Goal: Task Accomplishment & Management: Use online tool/utility

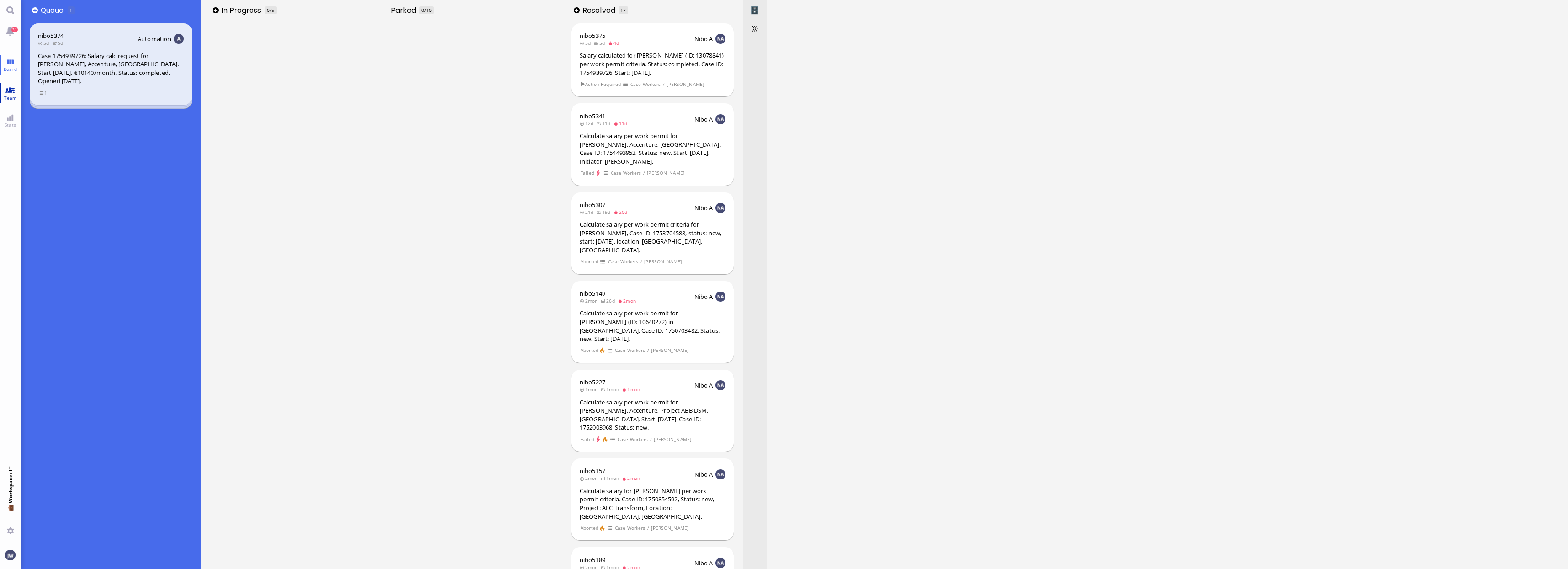
click at [15, 102] on link "Team" at bounding box center [10, 93] width 21 height 21
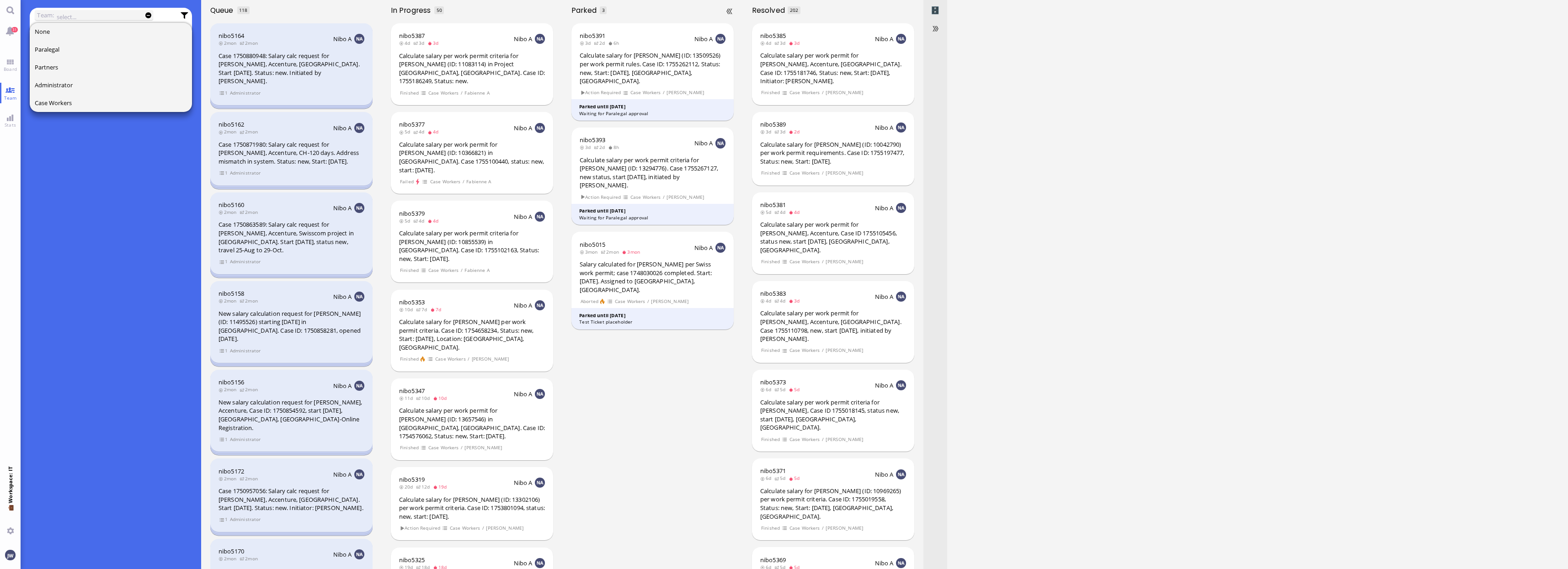
click at [649, 421] on div "nibo5391 3d 2d 6h Nibo A Calculate salary for [PERSON_NAME] (ID: 13509526) per …" at bounding box center [653, 295] width 181 height 548
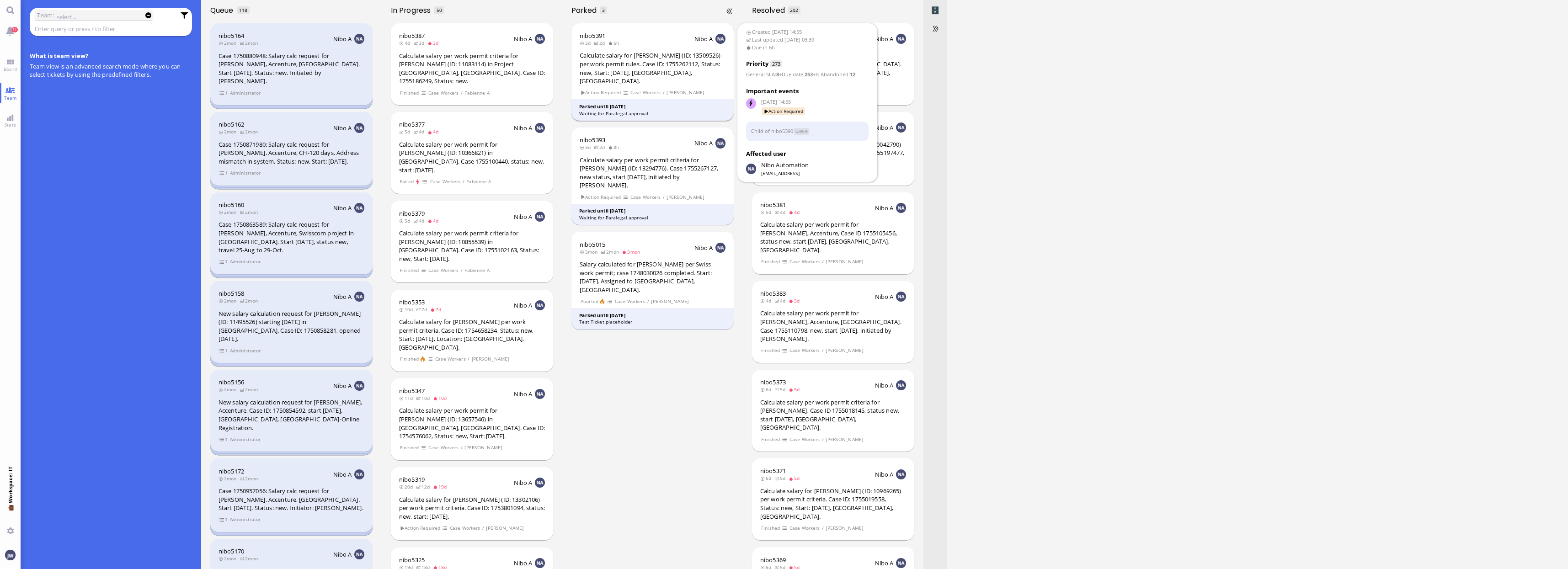
click at [649, 56] on div "Calculate salary for [PERSON_NAME] (ID: 13509526) per work permit rules. Case I…" at bounding box center [653, 68] width 146 height 34
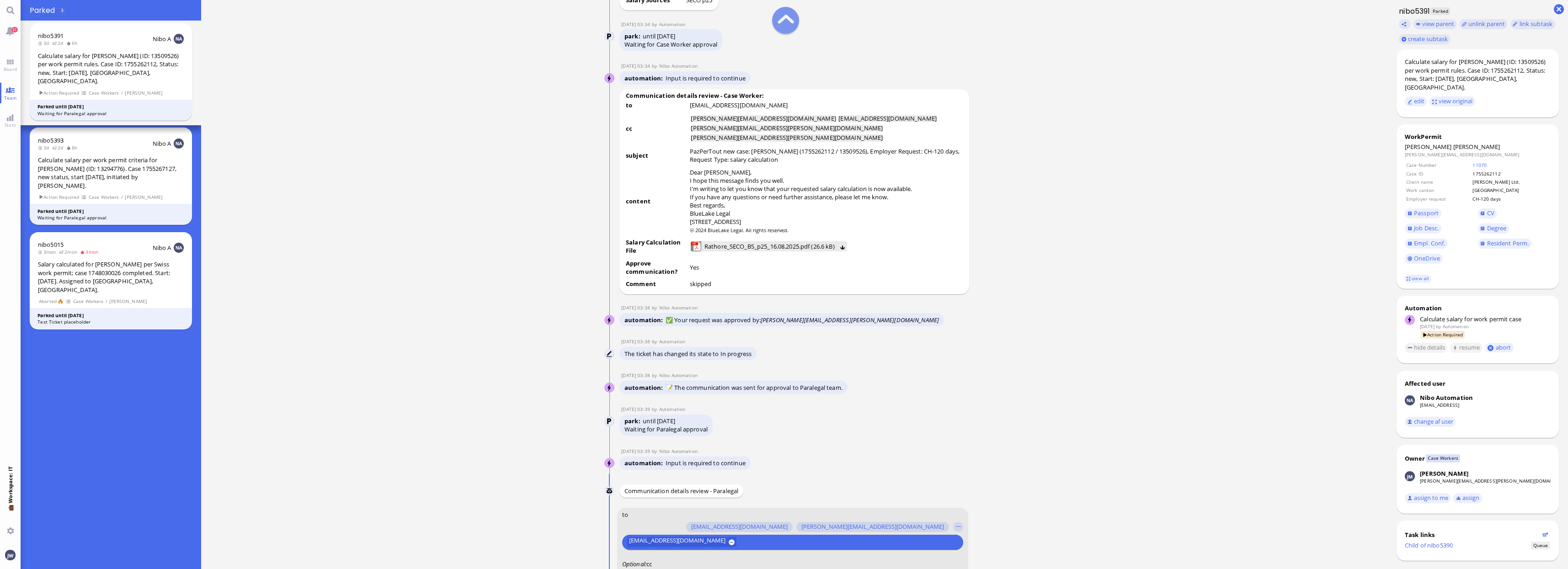
scroll to position [-514, 0]
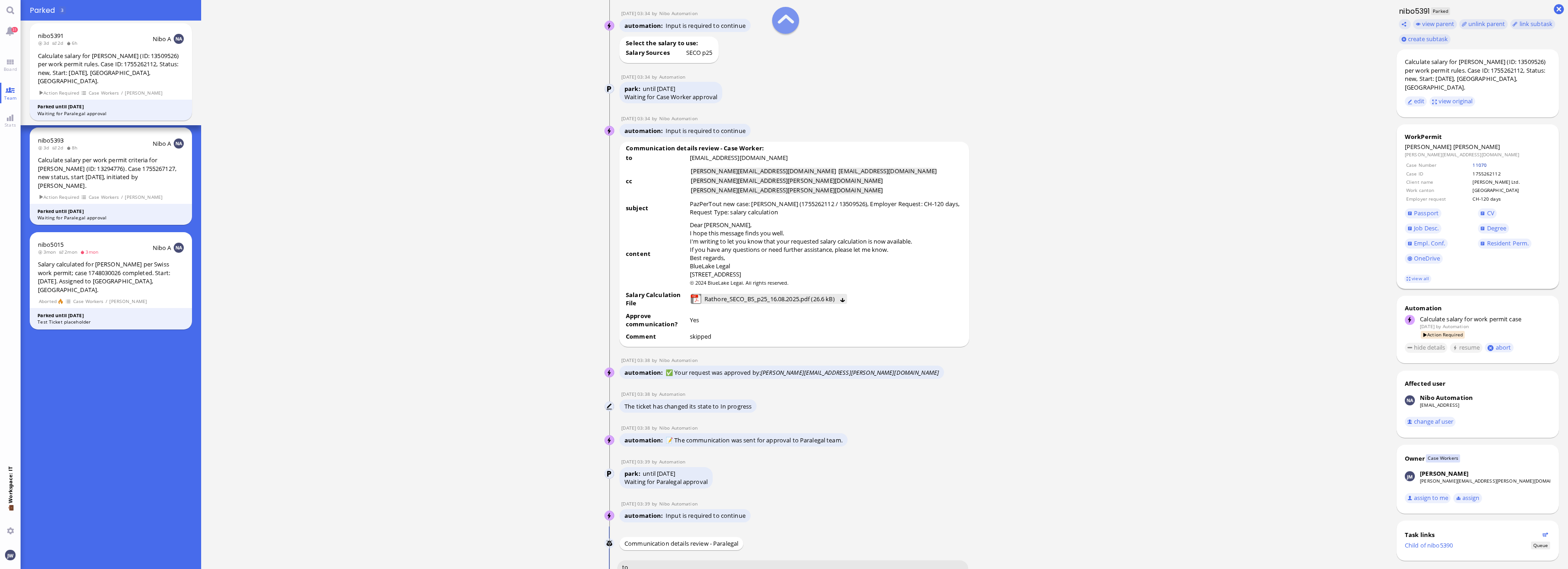
click at [1472, 162] on link "11070" at bounding box center [1479, 165] width 14 height 7
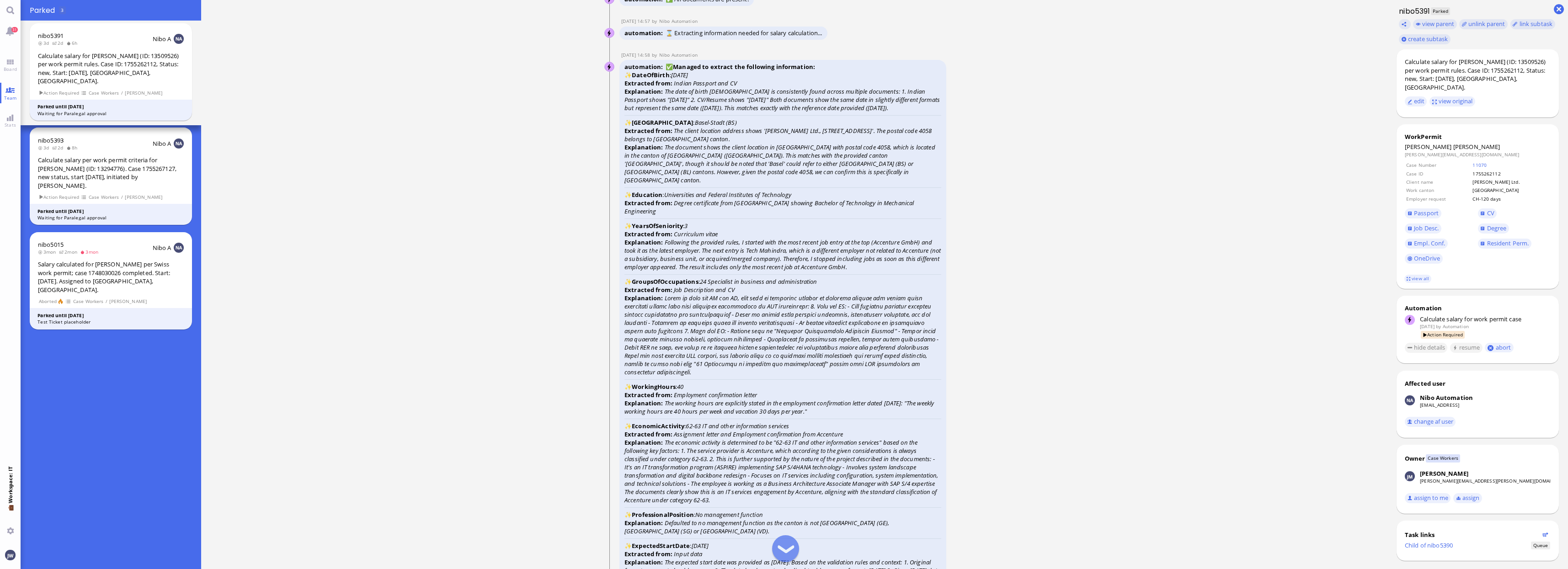
scroll to position [-1885, 0]
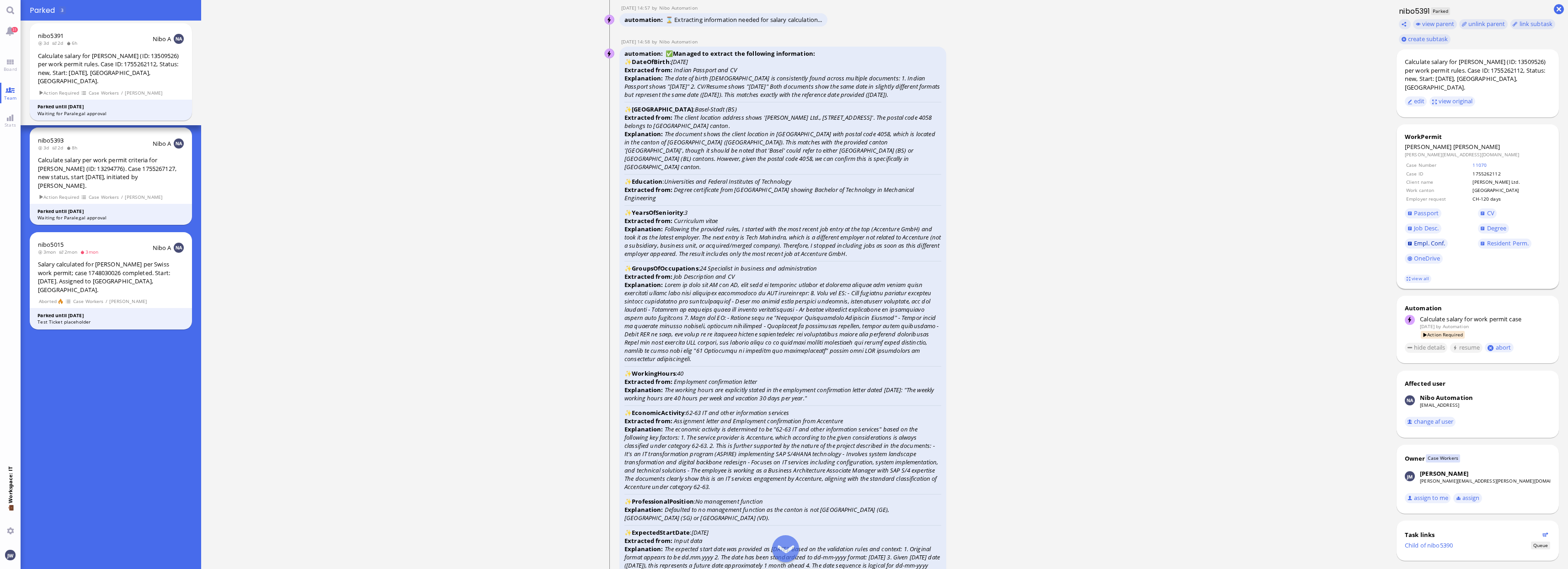
click at [1420, 239] on span "Empl. Conf." at bounding box center [1429, 243] width 31 height 9
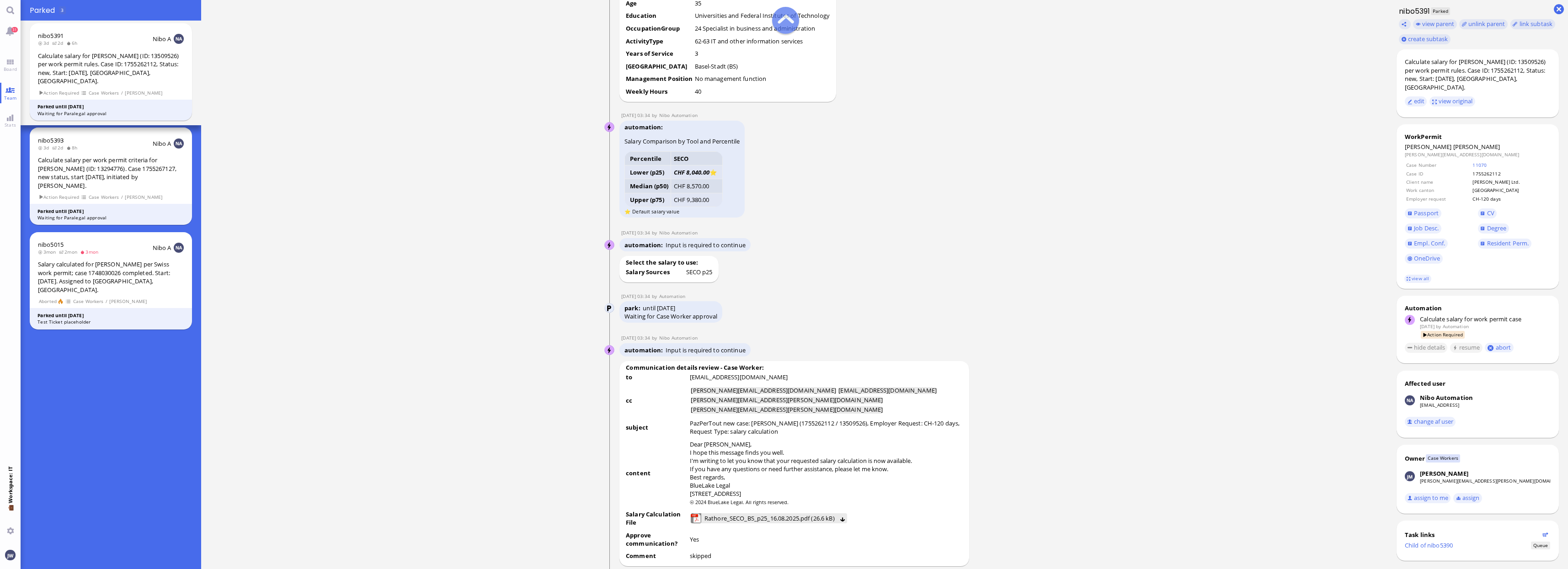
scroll to position [-800, 0]
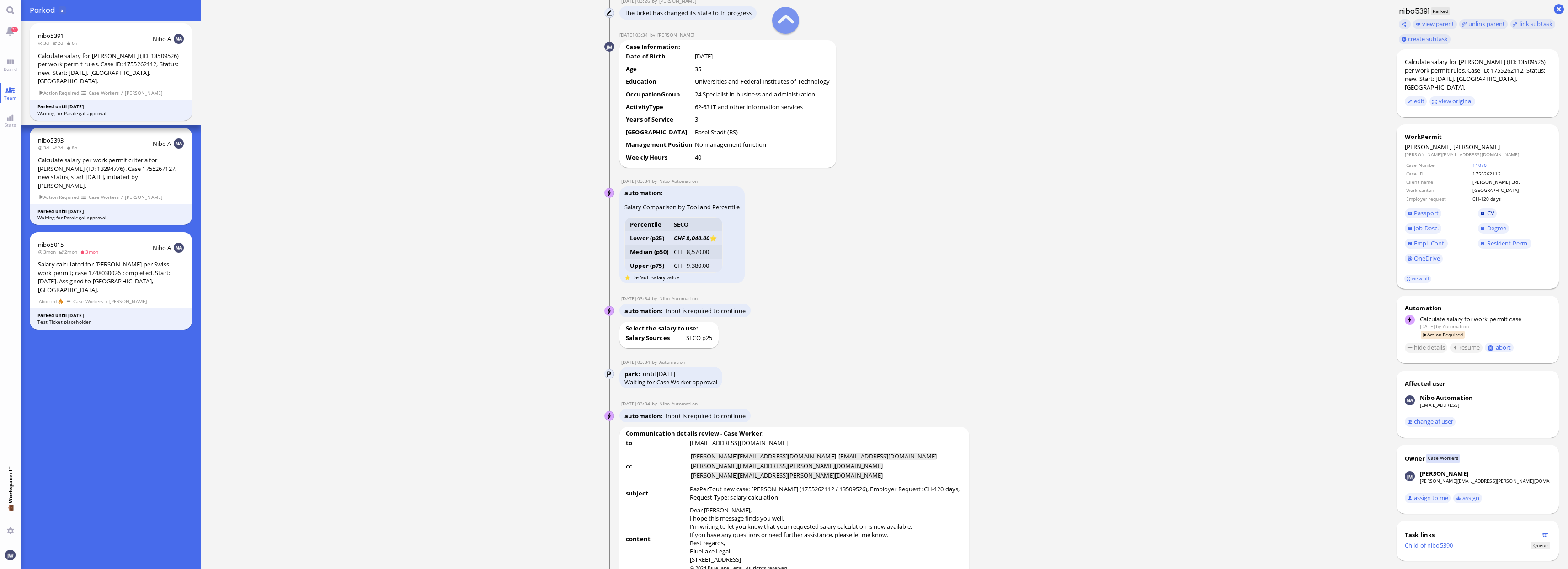
click at [1483, 208] on link "CV" at bounding box center [1488, 213] width 19 height 10
click at [1426, 224] on span "Job Desc." at bounding box center [1426, 228] width 25 height 9
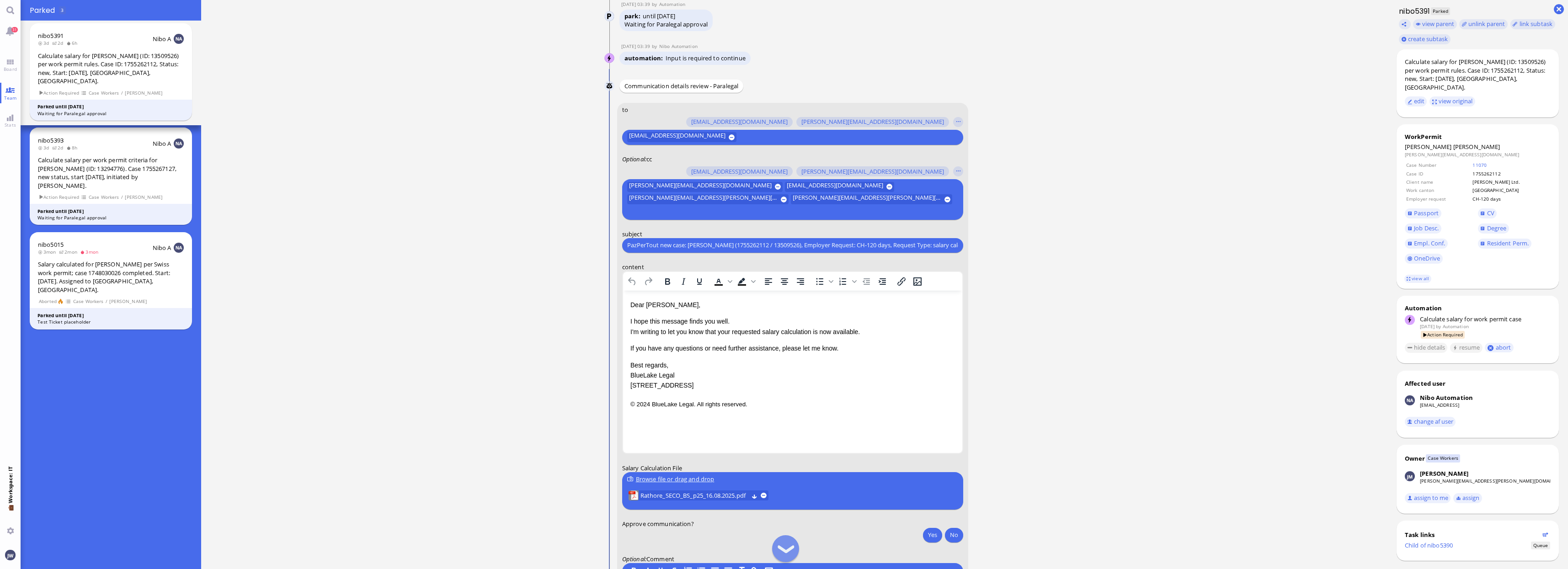
scroll to position [1, 0]
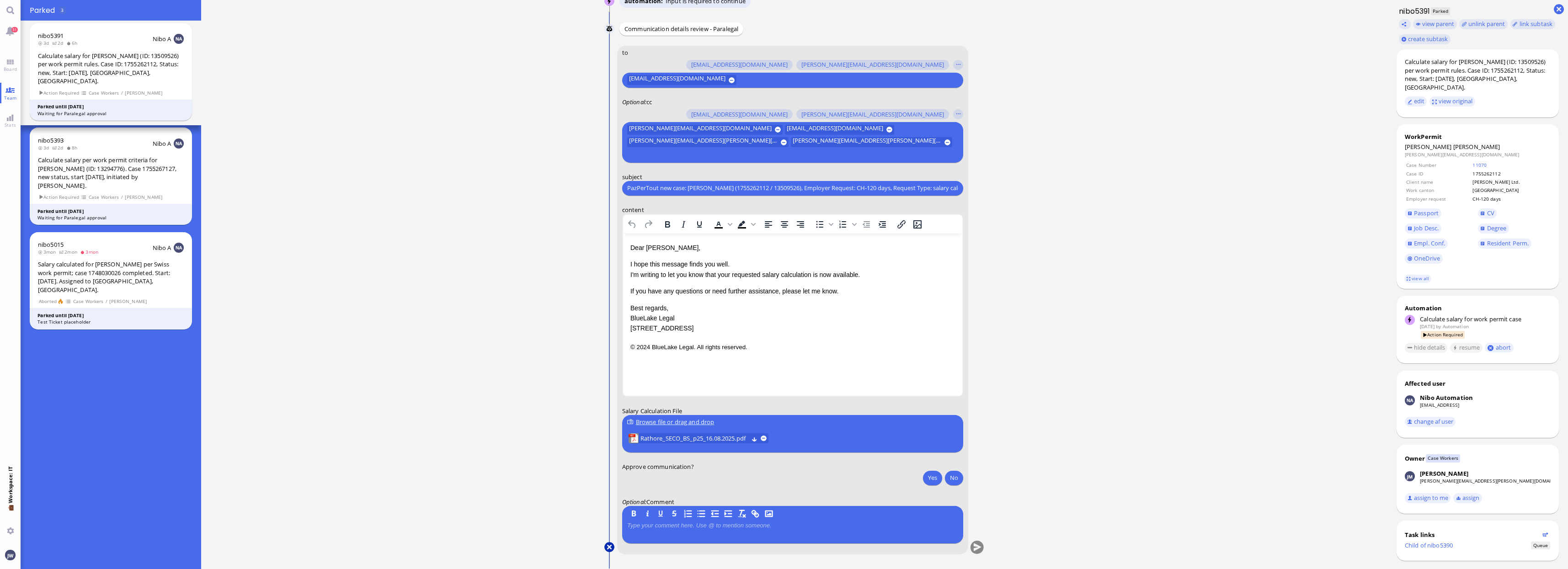
click at [609, 542] on button at bounding box center [609, 547] width 10 height 10
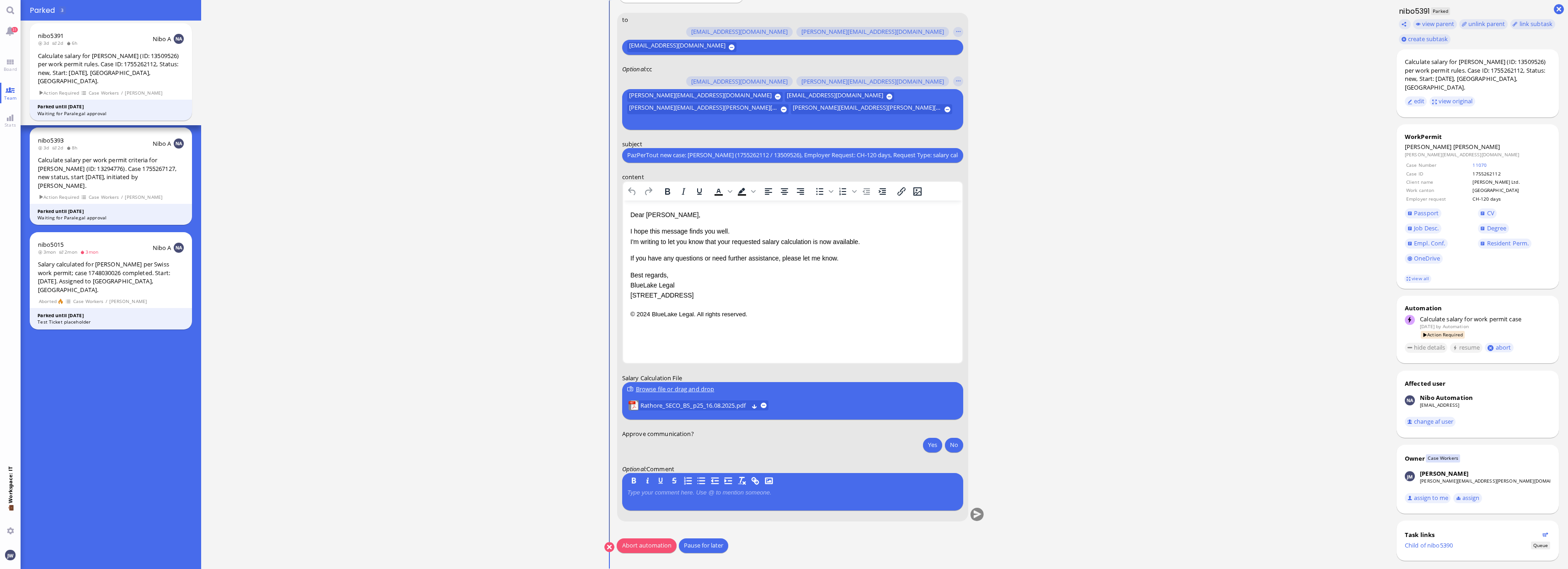
click at [662, 544] on button "Abort automation" at bounding box center [646, 546] width 60 height 15
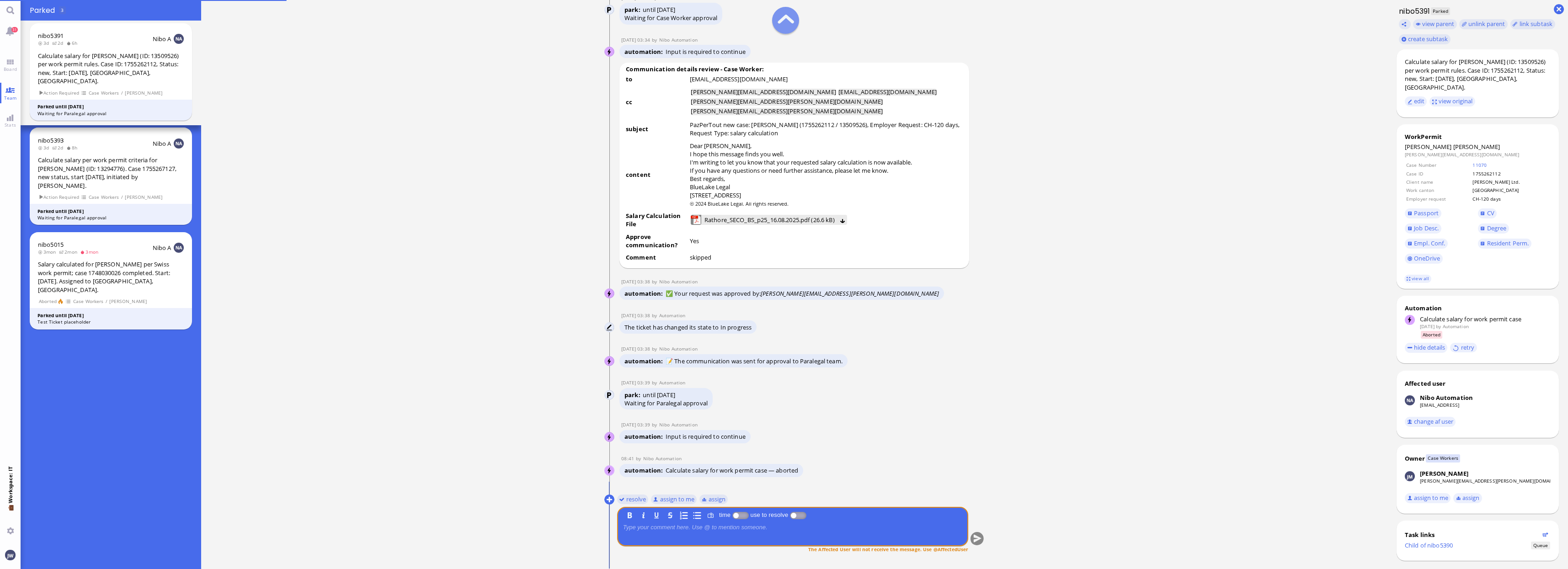
scroll to position [0, 0]
click at [611, 499] on button at bounding box center [609, 500] width 10 height 10
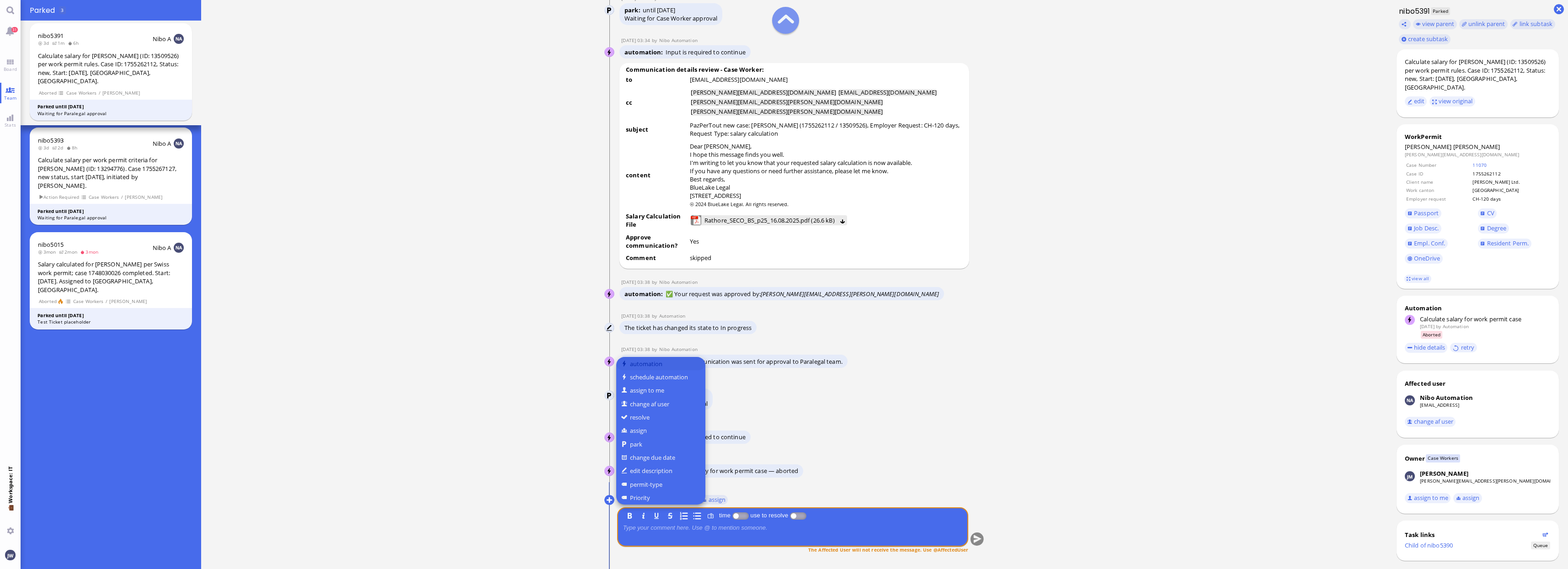
click at [646, 366] on button "automation" at bounding box center [660, 364] width 89 height 13
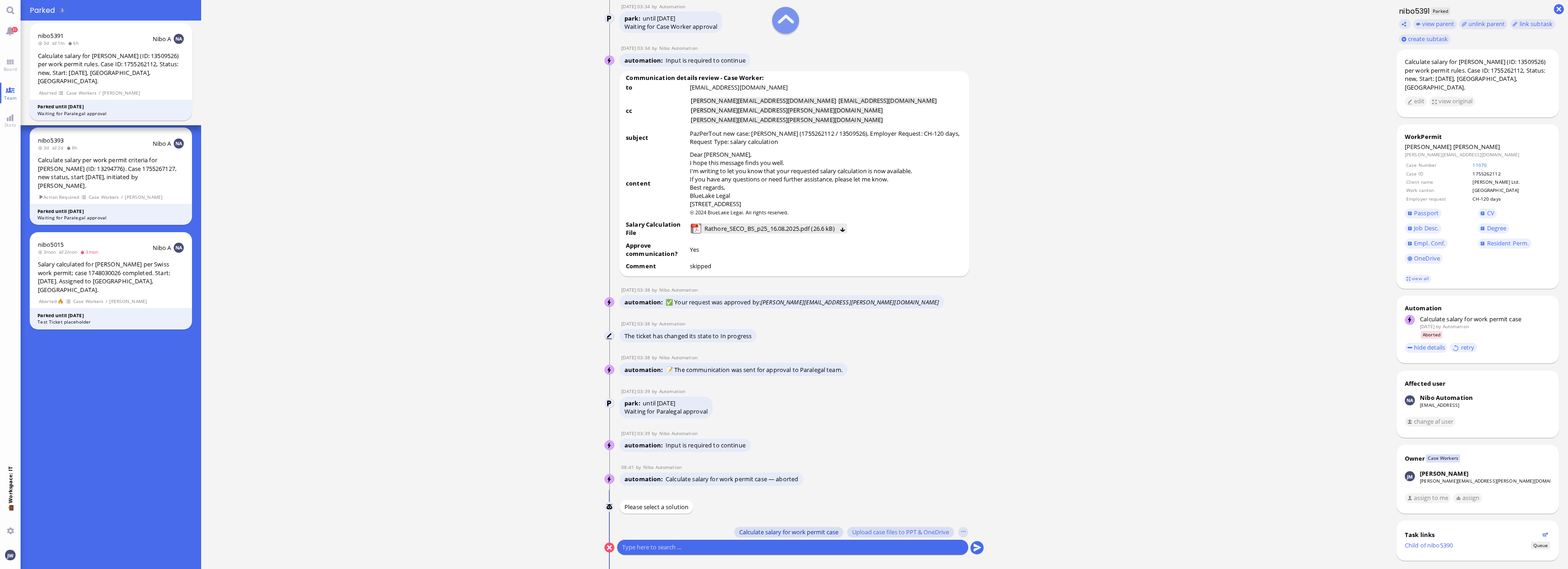
click at [799, 535] on span "Calculate salary for work permit case" at bounding box center [788, 532] width 99 height 7
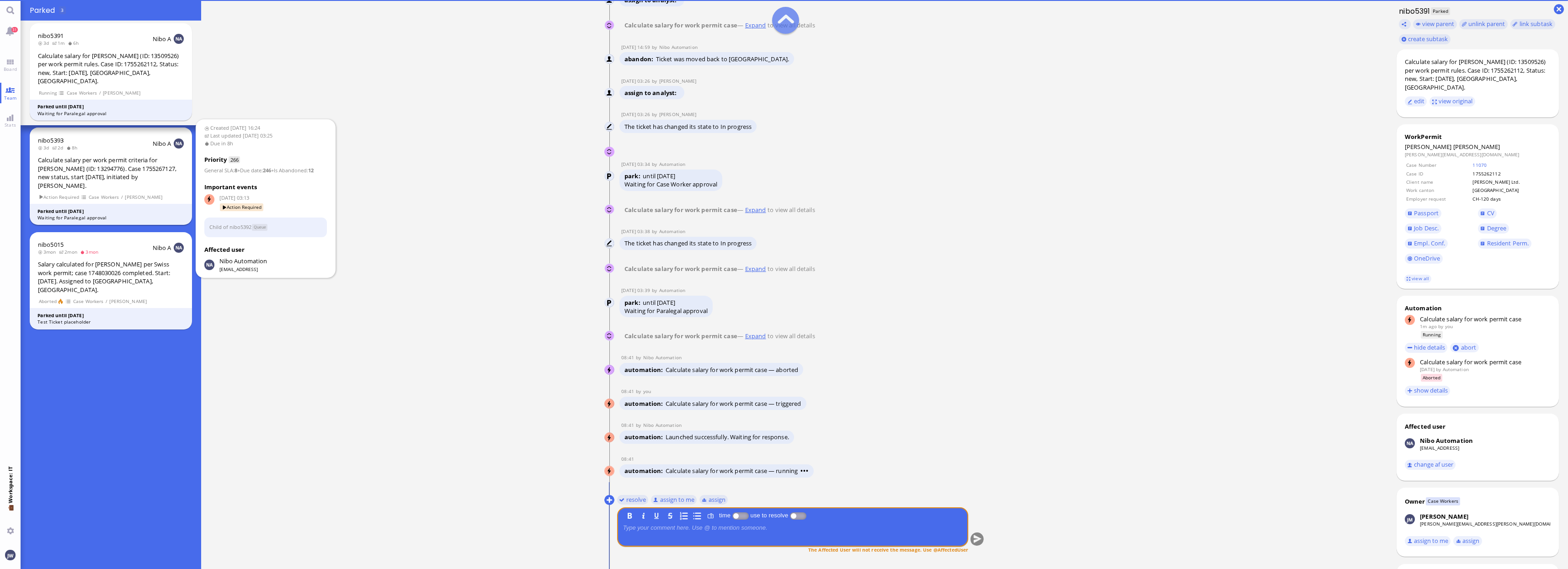
click at [119, 162] on div "Calculate salary per work permit criteria for [PERSON_NAME] (ID: 13294776). Cas…" at bounding box center [111, 173] width 146 height 34
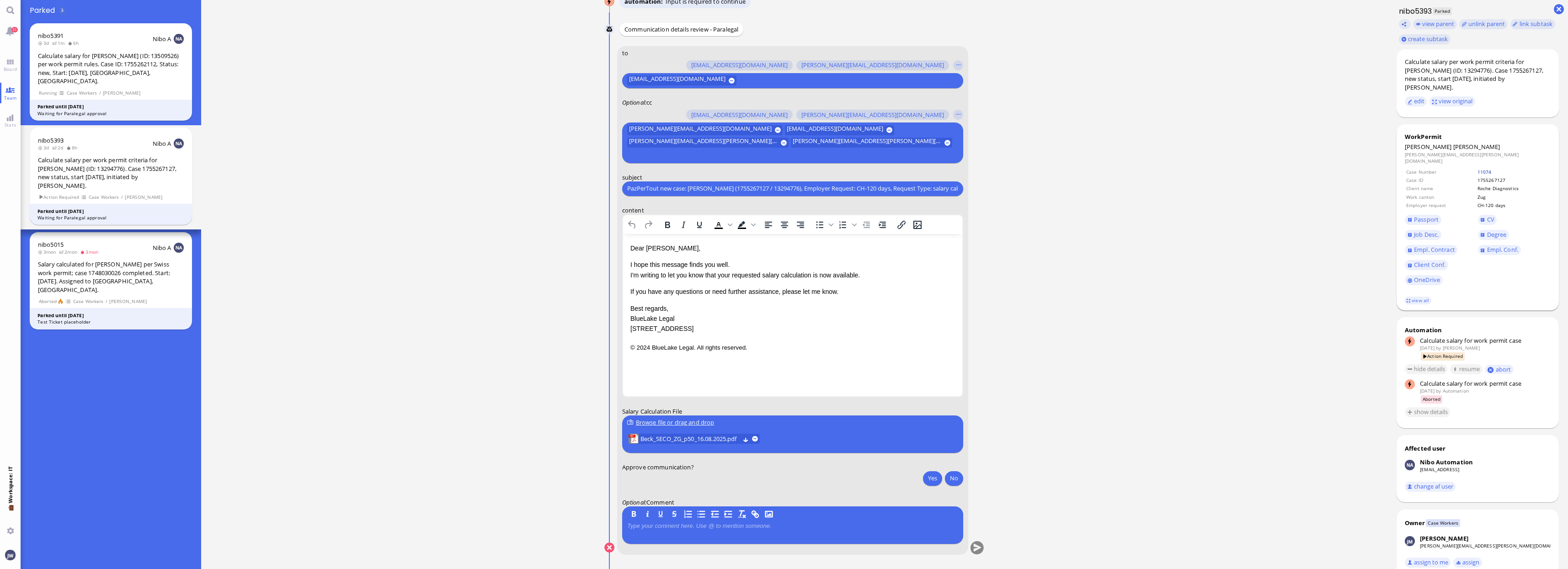
click at [1483, 169] on link "11074" at bounding box center [1484, 172] width 14 height 7
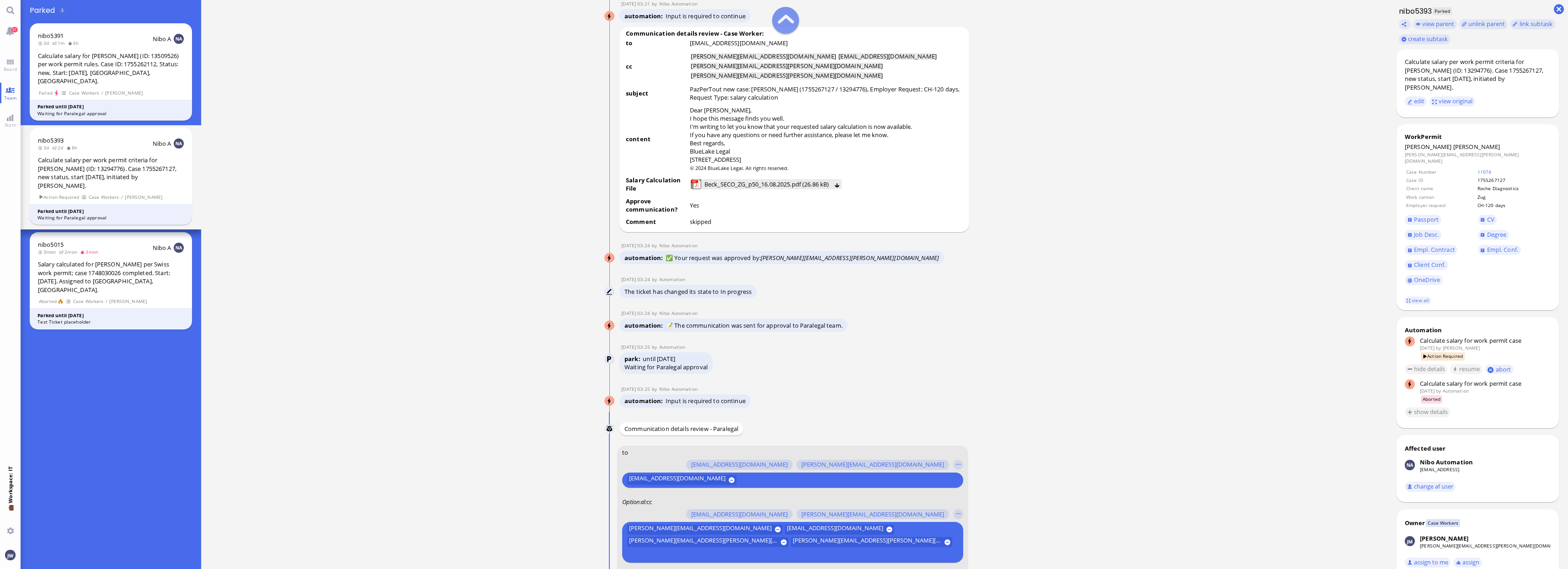
scroll to position [-400, 0]
click at [1203, 388] on ticket "[DATE] 16:24 by Automation Automation Calculate eligible salary for work permit…" at bounding box center [794, 284] width 1186 height 569
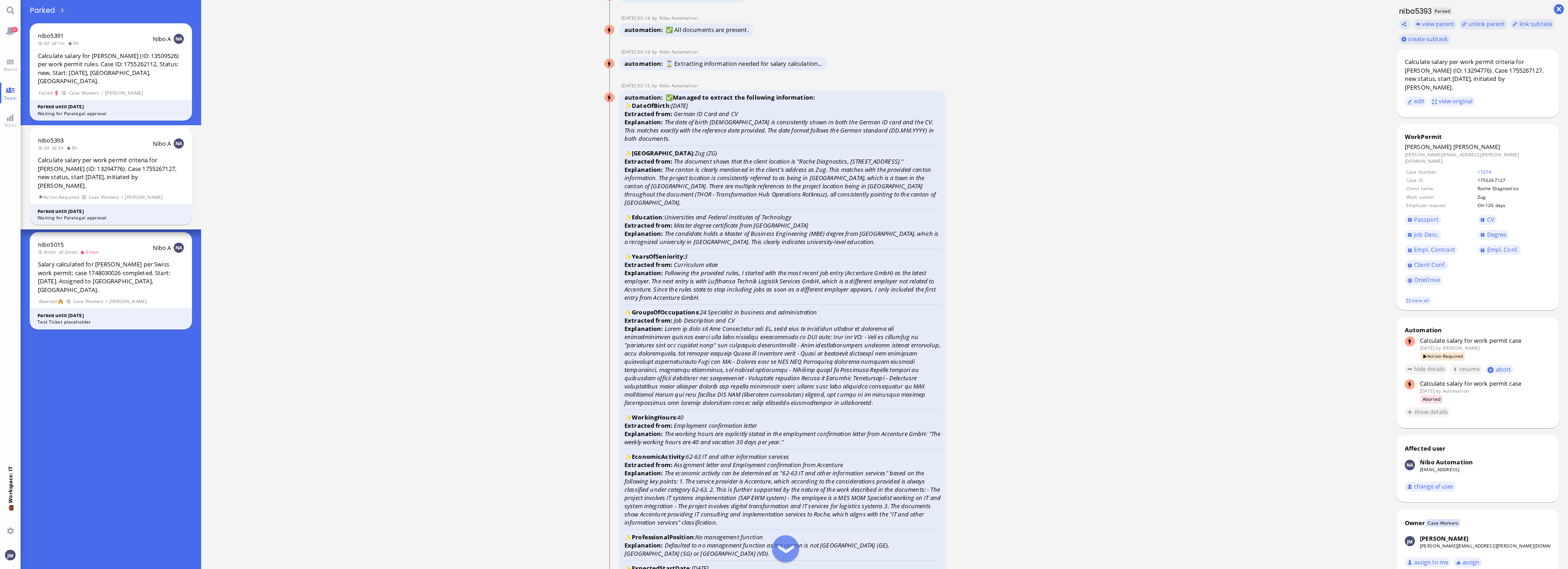
scroll to position [-1885, 0]
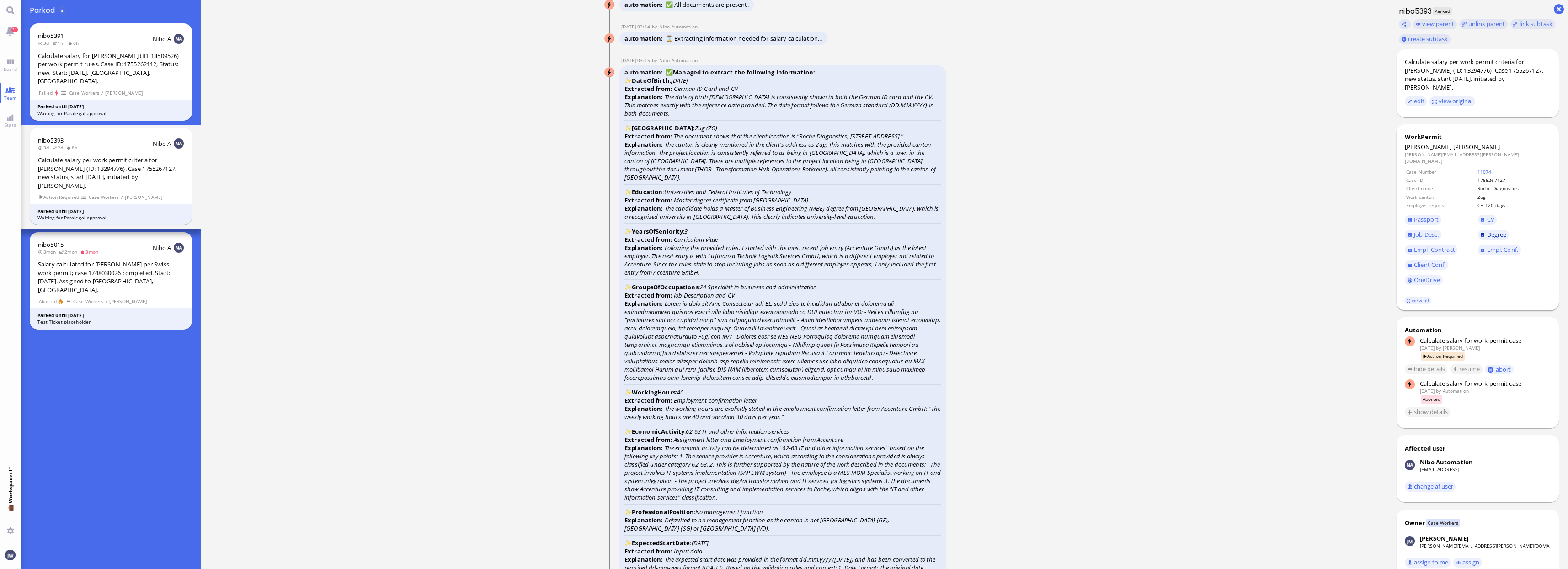
click at [1494, 232] on link "Degree" at bounding box center [1493, 235] width 31 height 10
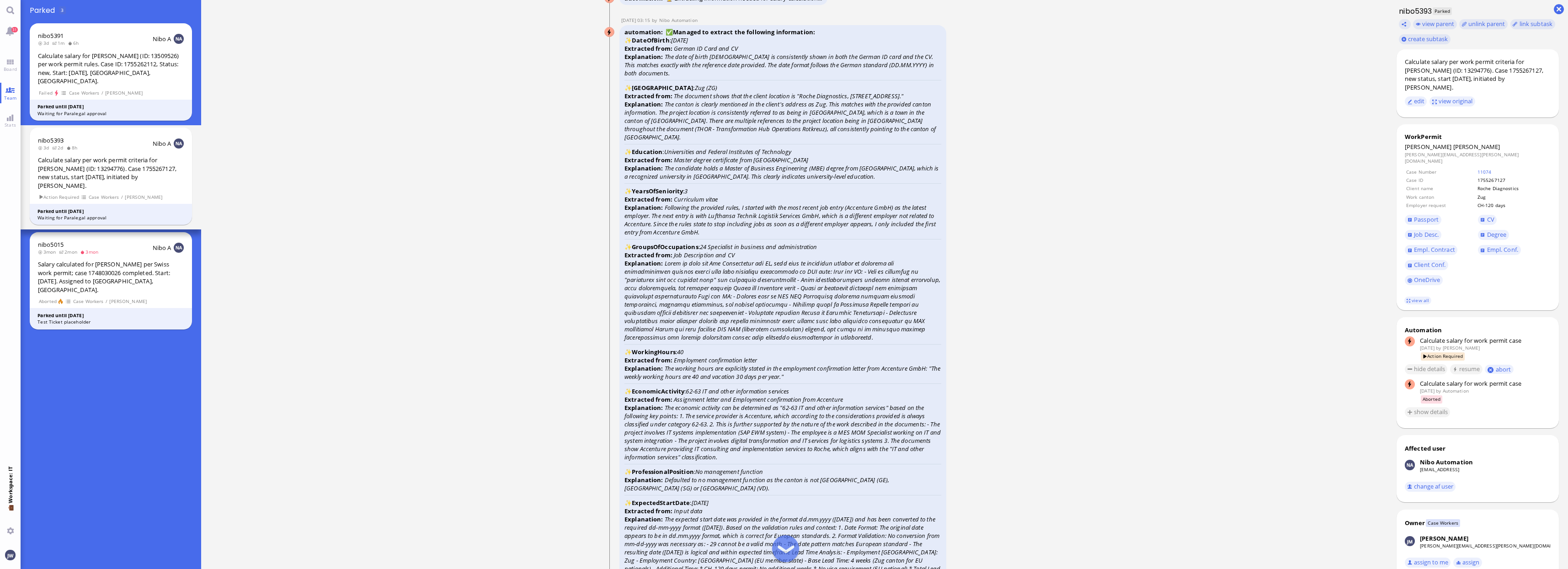
scroll to position [-1828, 0]
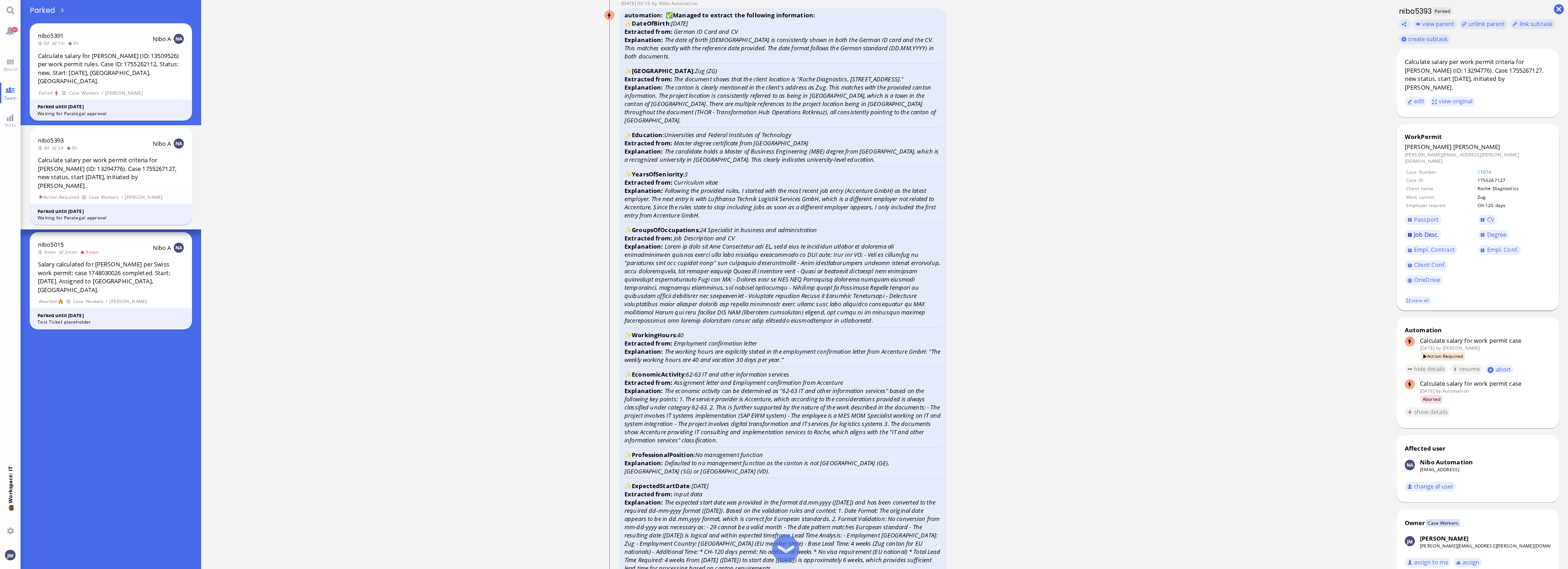
click at [1432, 231] on span "Job Desc." at bounding box center [1426, 235] width 25 height 9
click at [1432, 231] on span "Job Desc." at bounding box center [1426, 235] width 25 height 9
click at [1489, 215] on span "CV" at bounding box center [1491, 220] width 7 height 9
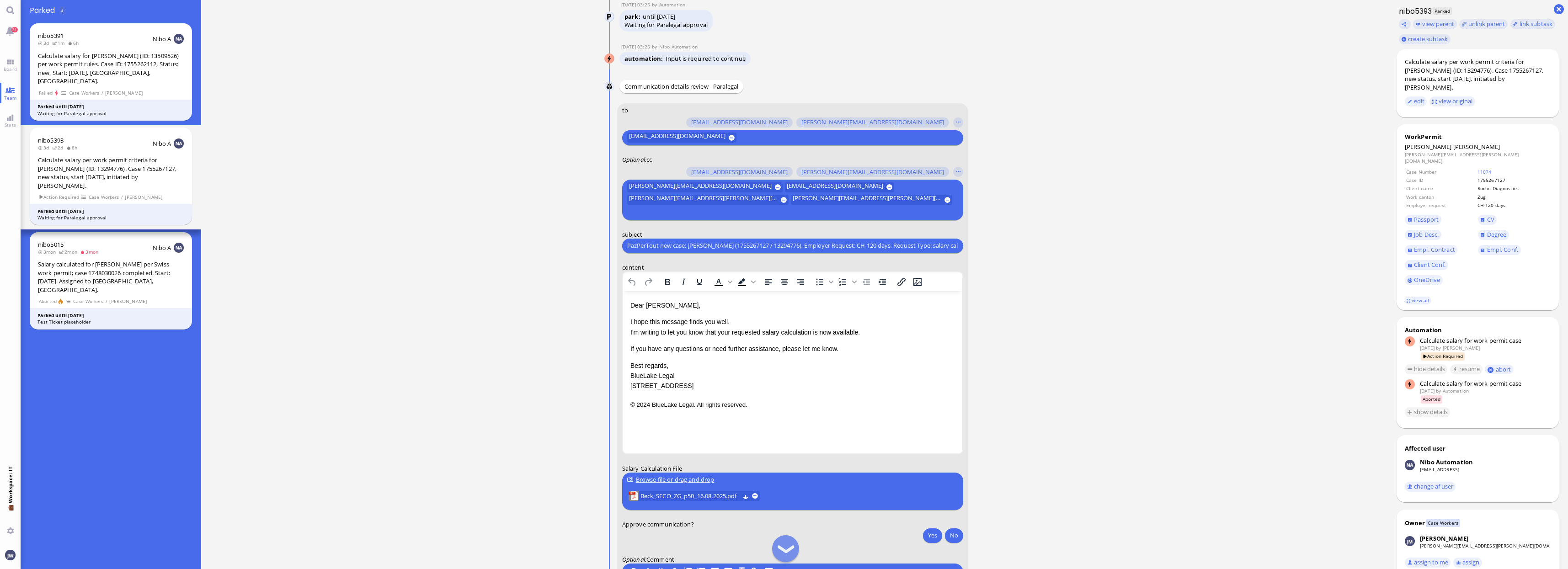
scroll to position [1, 0]
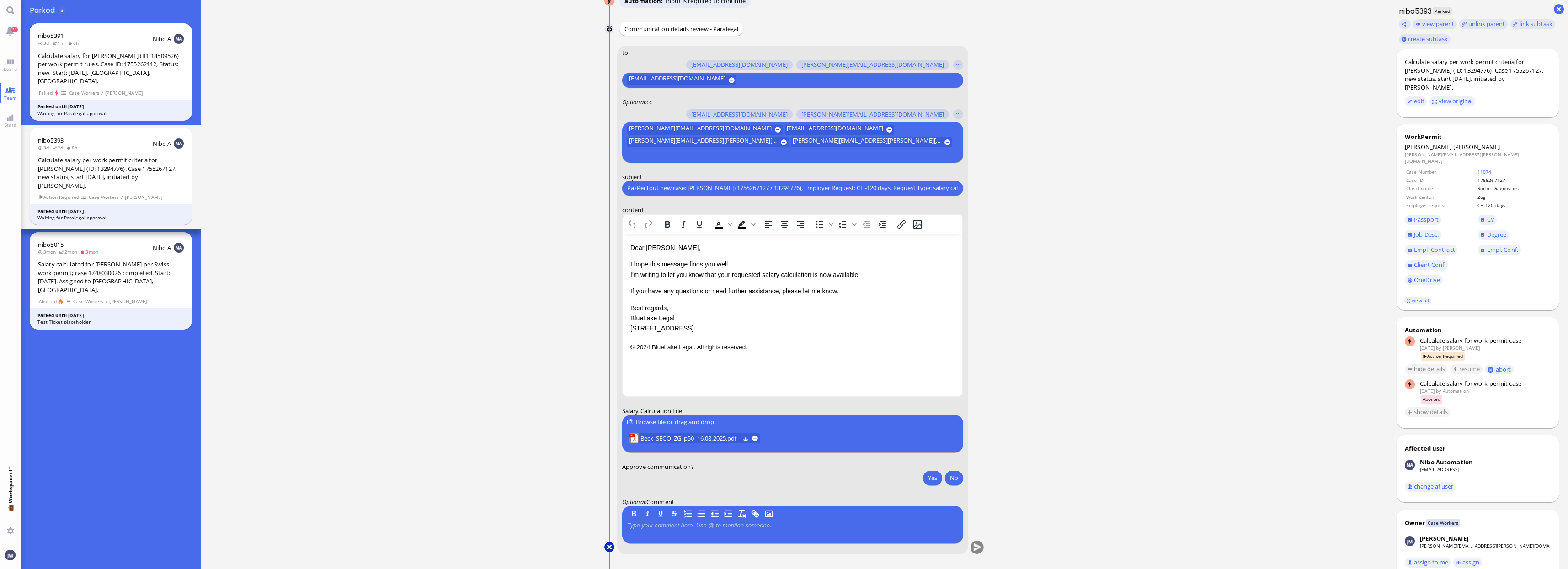
click at [609, 551] on button at bounding box center [609, 547] width 10 height 10
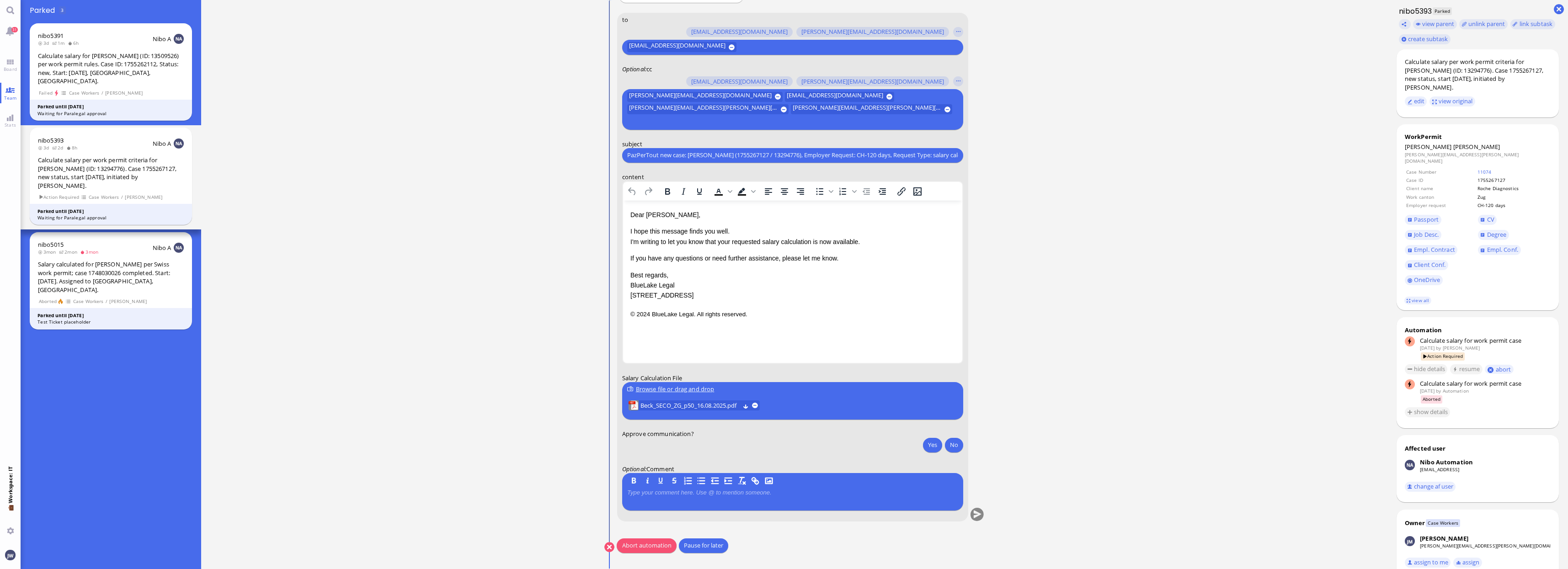
click at [659, 545] on button "Abort automation" at bounding box center [646, 546] width 60 height 15
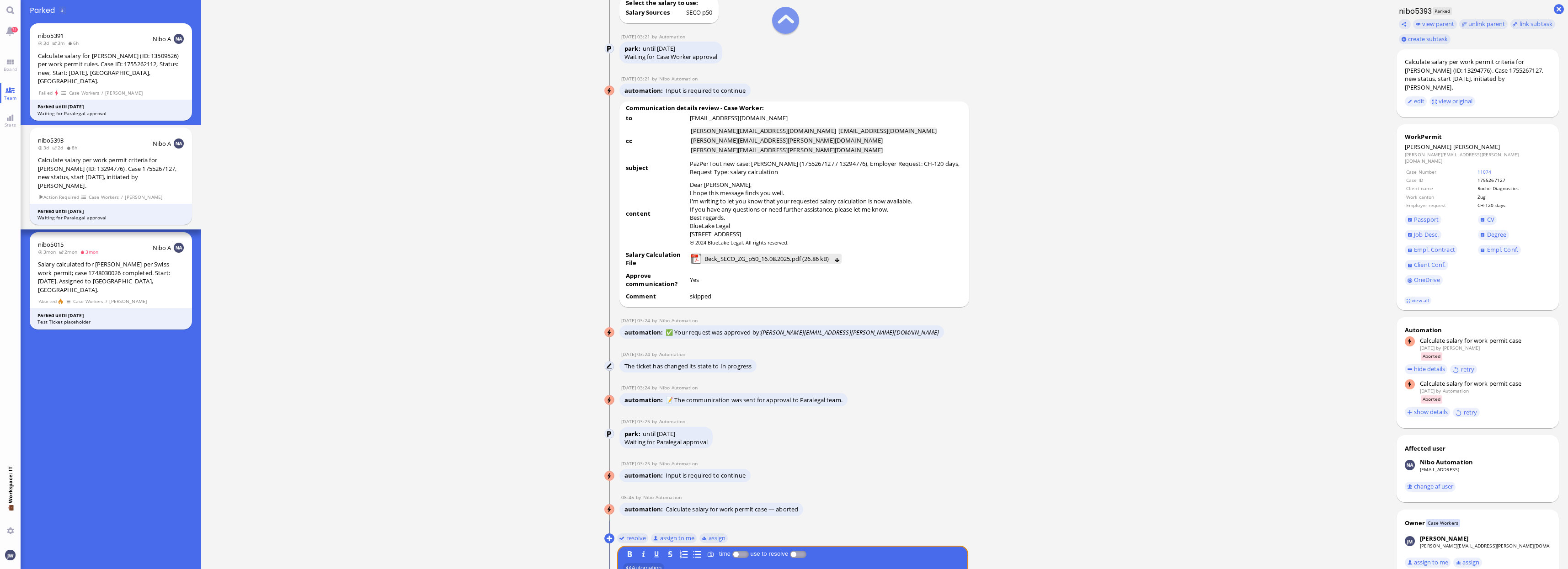
scroll to position [0, 0]
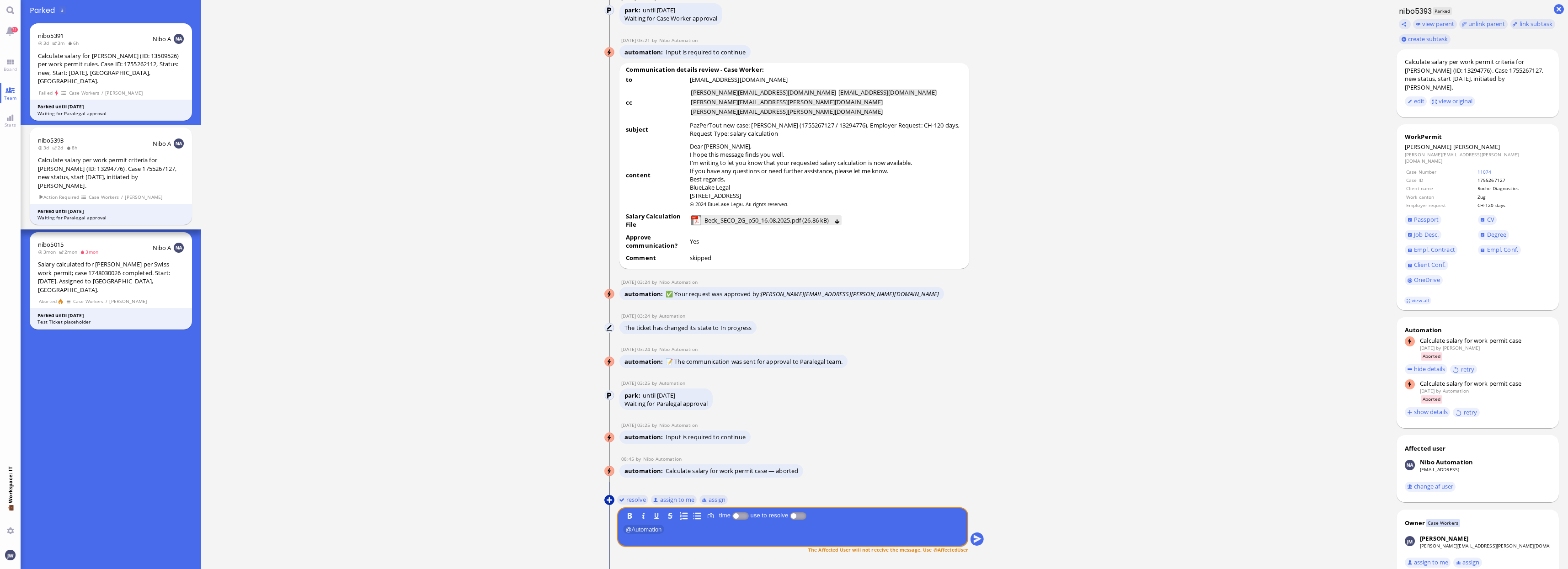
click at [612, 502] on button at bounding box center [609, 500] width 10 height 10
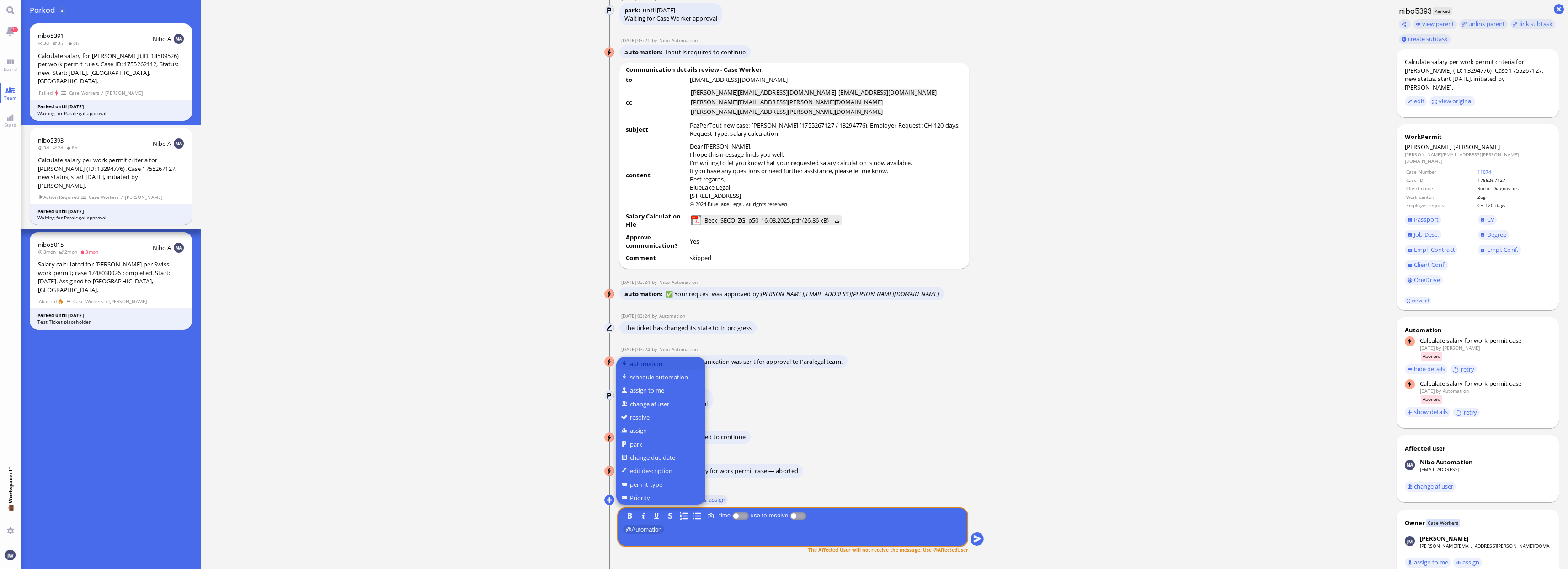
click at [648, 364] on button "automation" at bounding box center [660, 364] width 89 height 13
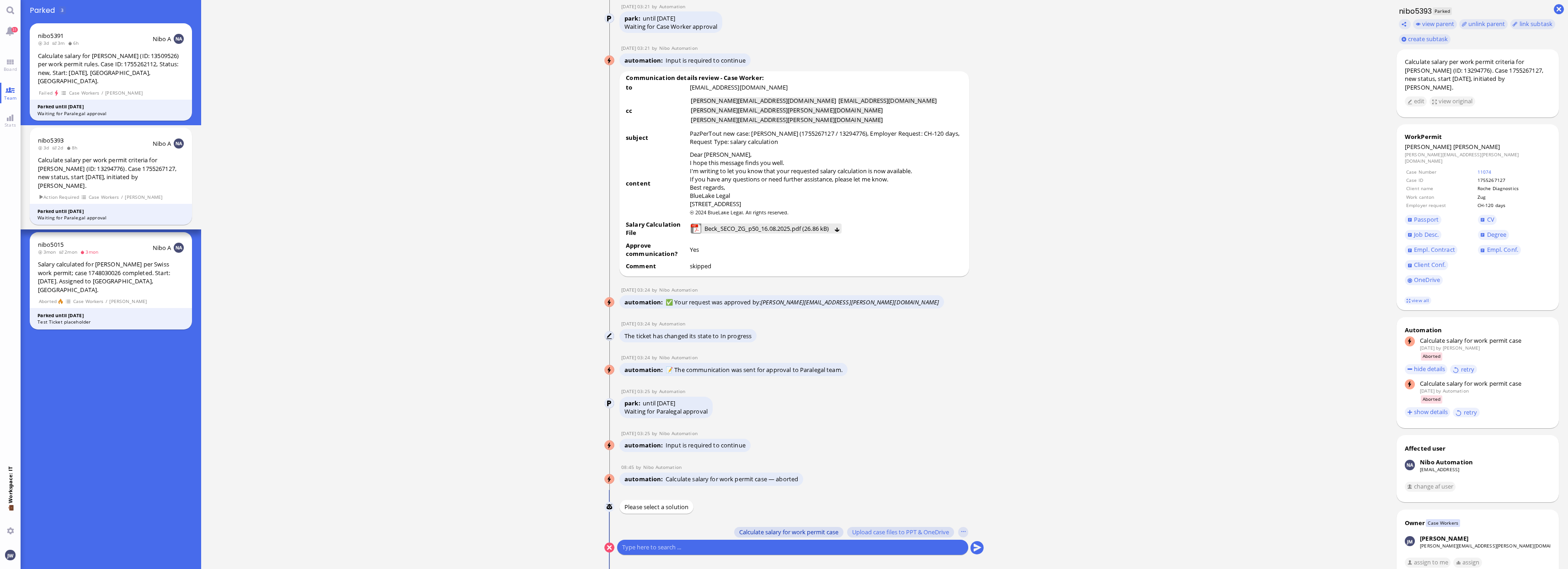
click at [766, 534] on span "Calculate salary for work permit case" at bounding box center [788, 532] width 99 height 7
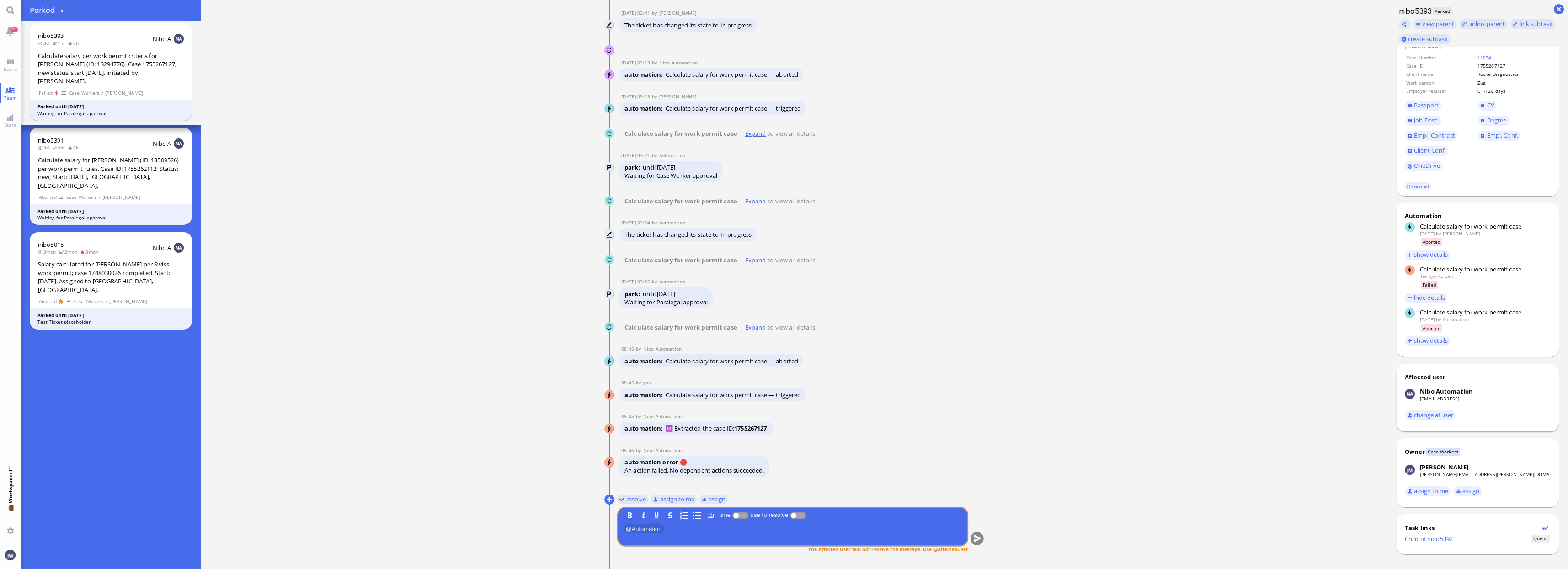
scroll to position [115, 0]
click at [606, 495] on button at bounding box center [609, 500] width 10 height 10
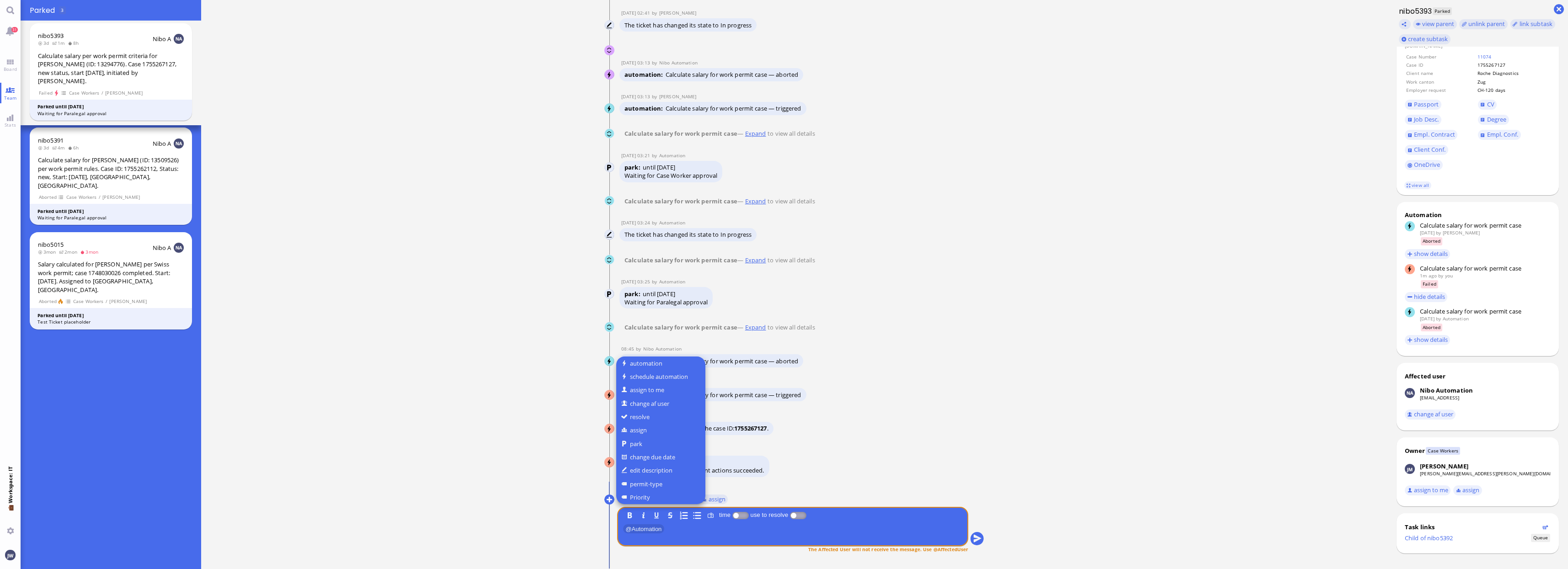
click at [495, 345] on div at bounding box center [784, 284] width 1568 height 569
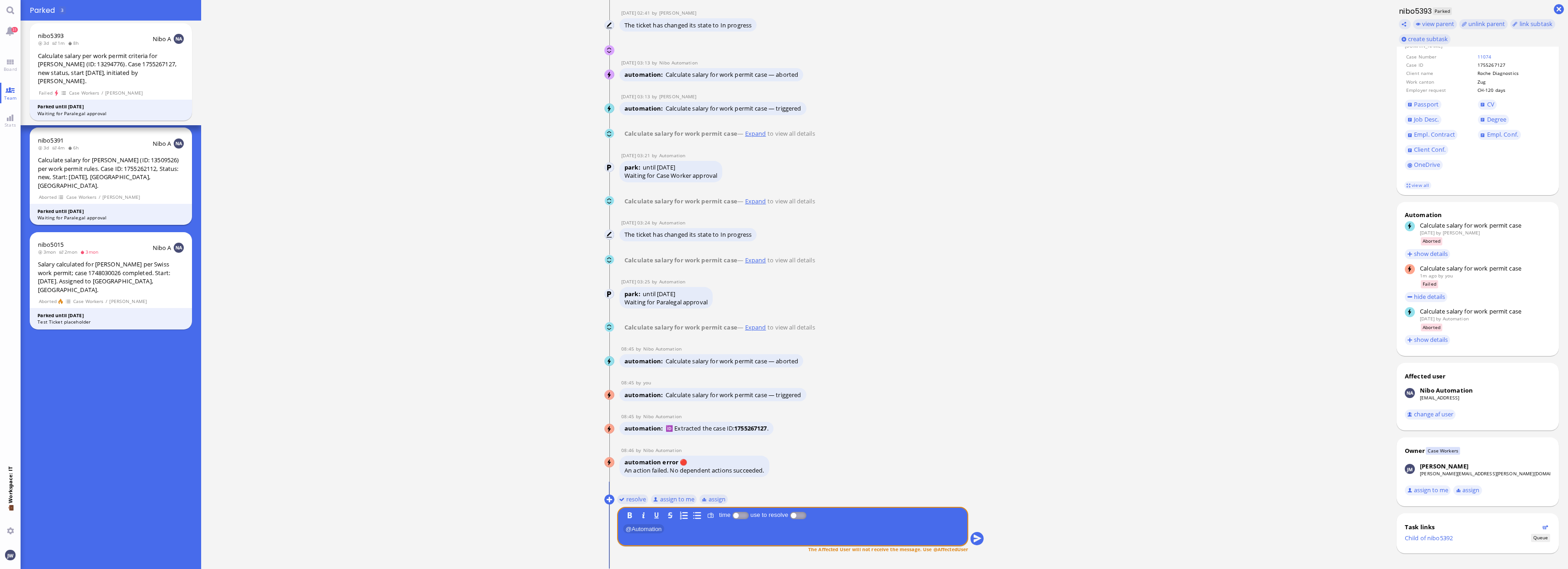
click at [112, 172] on div "Calculate salary for [PERSON_NAME] (ID: 13509526) per work permit rules. Case I…" at bounding box center [111, 173] width 146 height 34
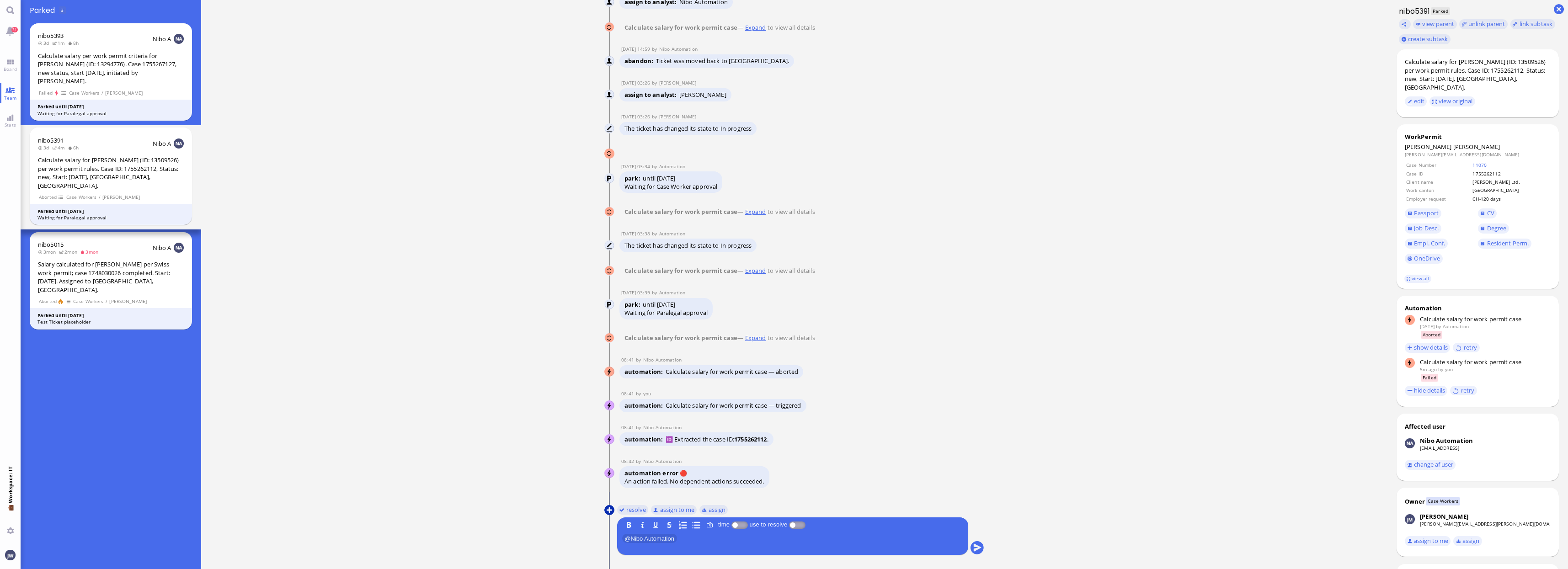
click at [612, 509] on button at bounding box center [609, 510] width 10 height 10
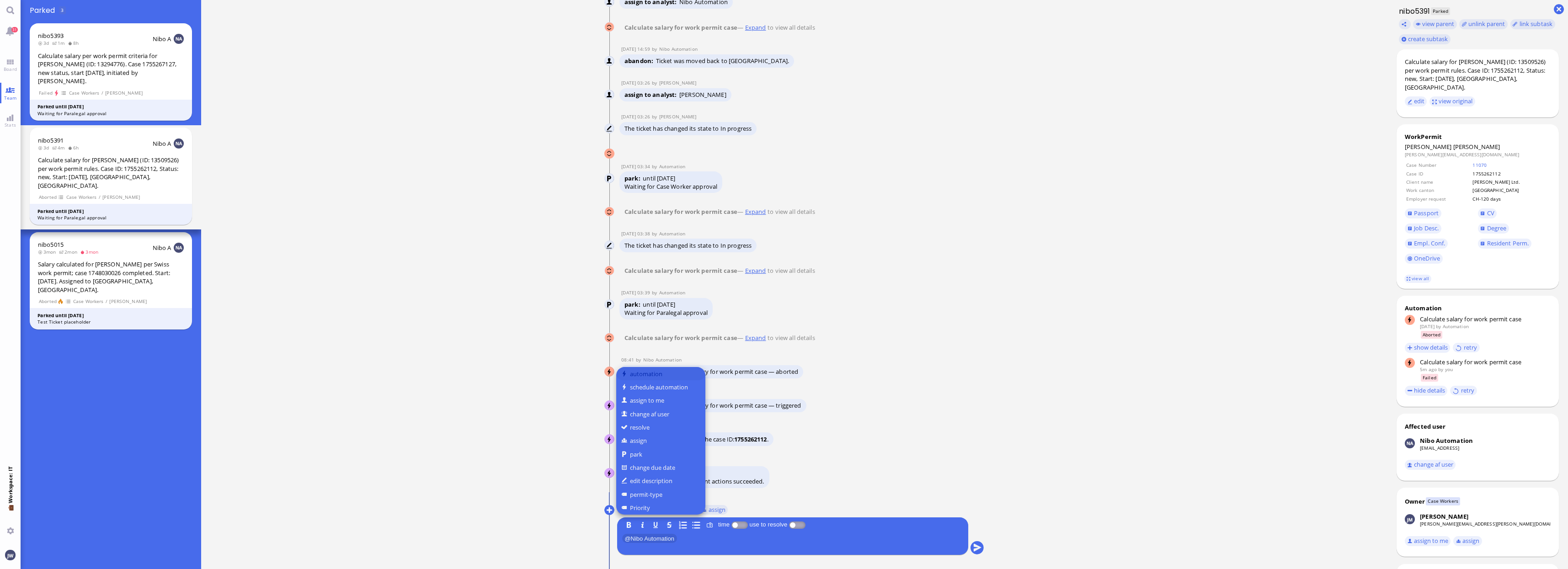
click at [640, 373] on button "automation" at bounding box center [660, 374] width 89 height 13
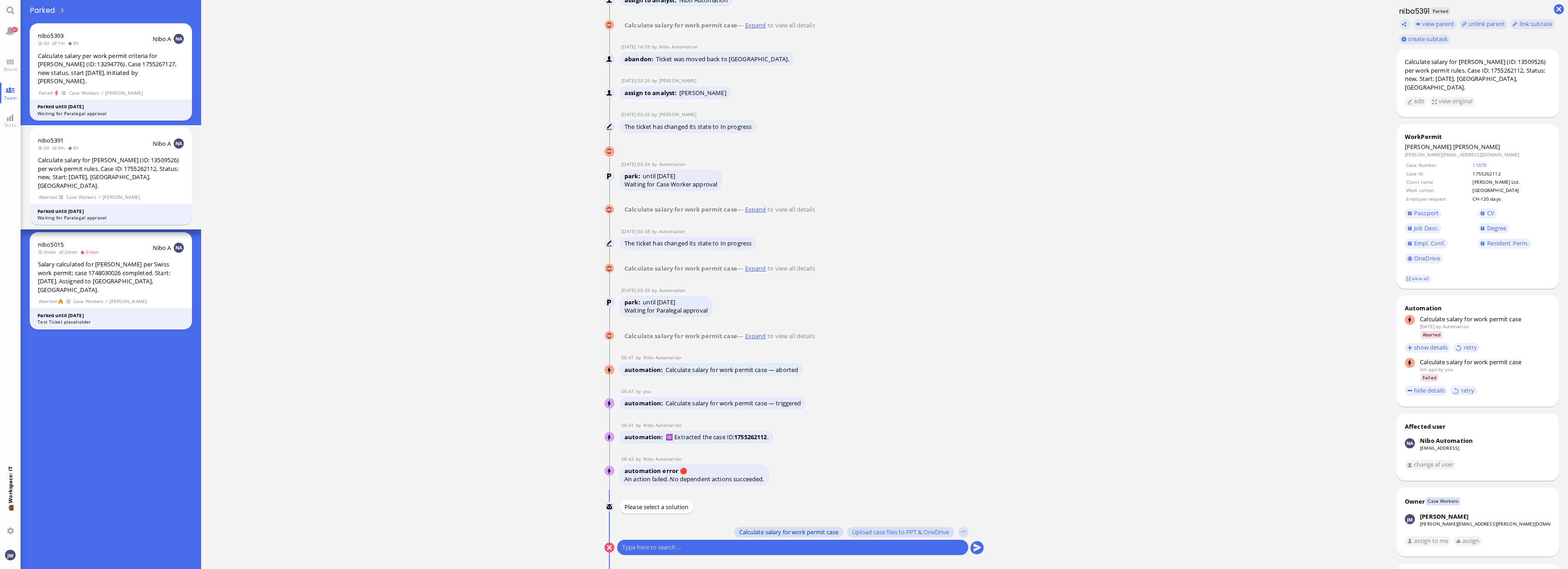
click at [800, 529] on span "Calculate salary for work permit case" at bounding box center [788, 532] width 99 height 7
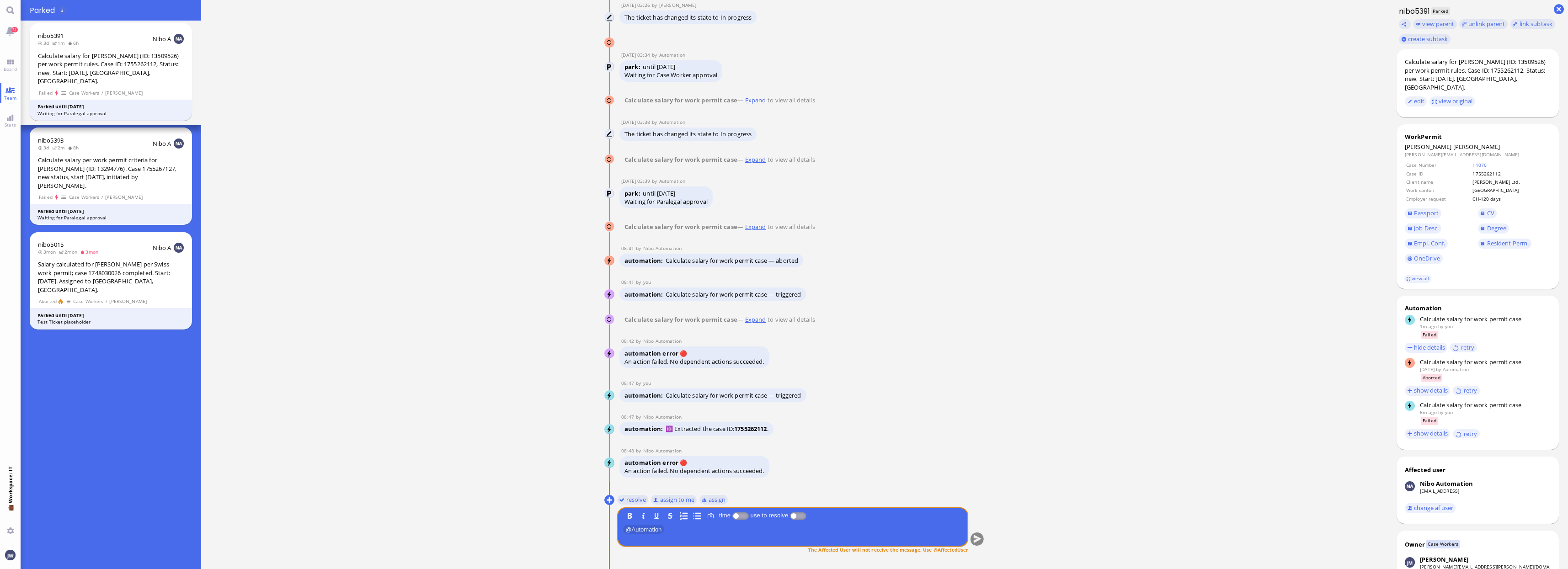
scroll to position [1, 0]
click at [1469, 343] on button "retry" at bounding box center [1463, 347] width 27 height 10
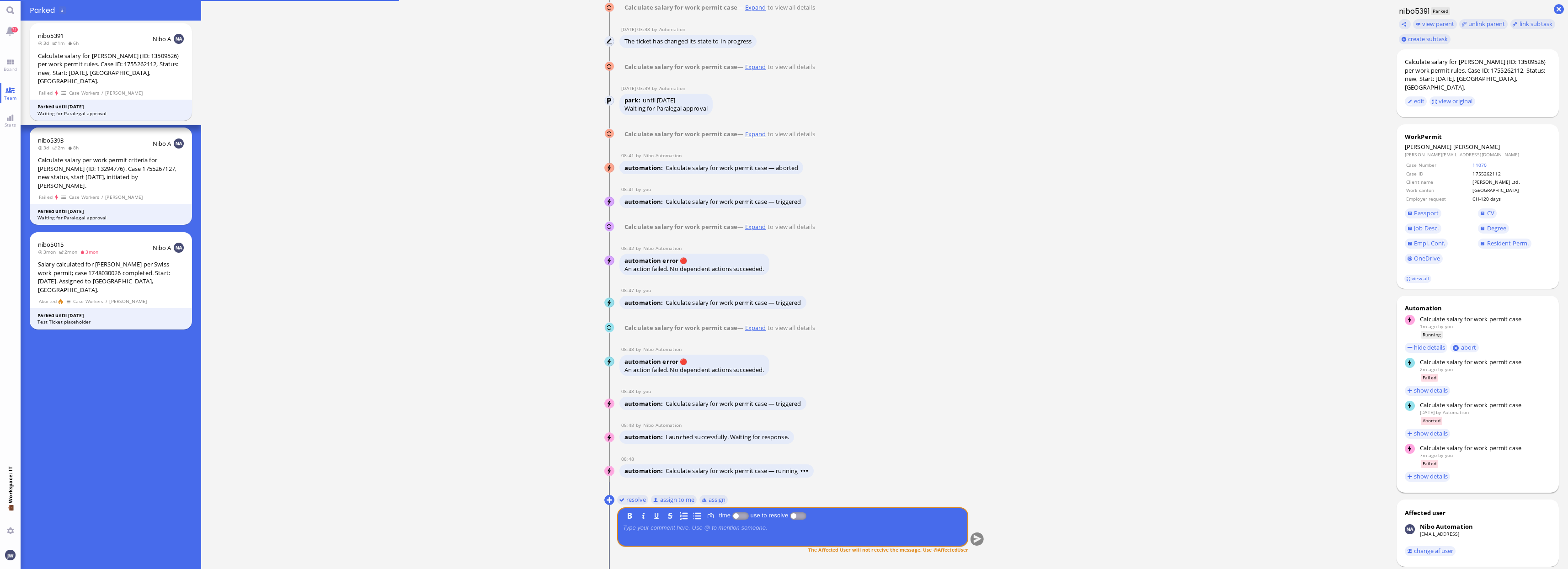
scroll to position [0, 0]
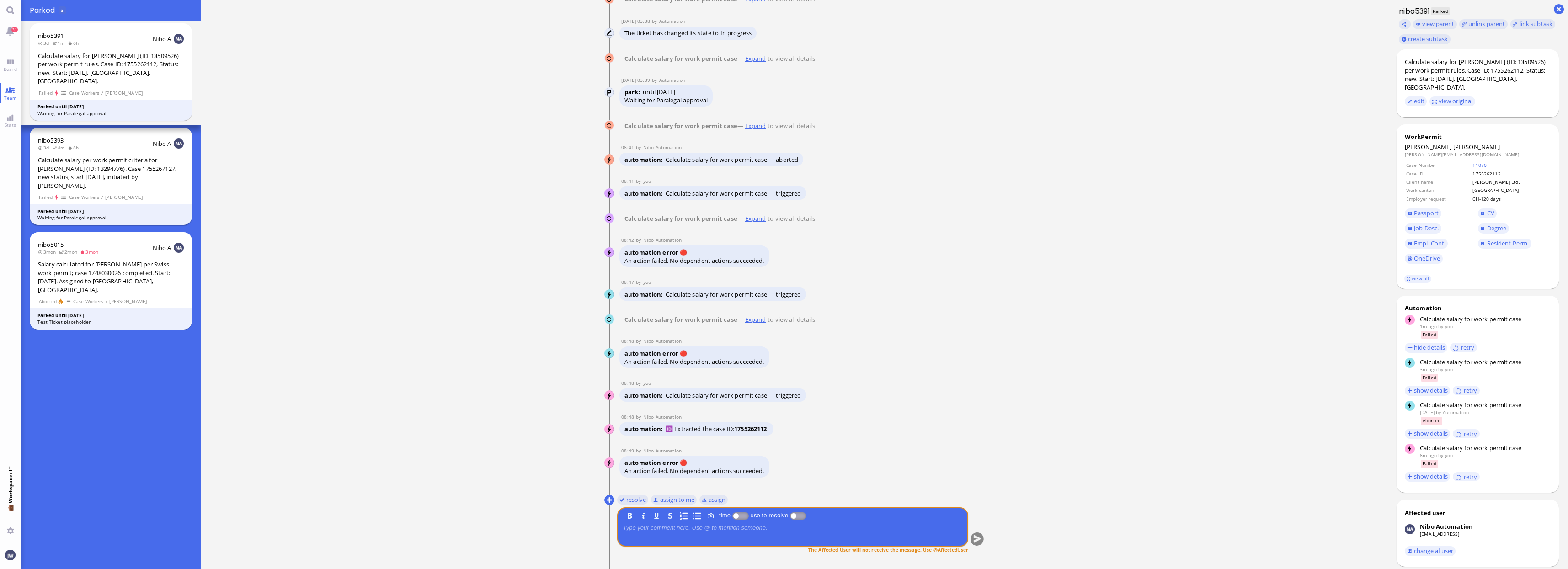
click at [83, 166] on div "Calculate salary per work permit criteria for [PERSON_NAME] (ID: 13294776). Cas…" at bounding box center [111, 173] width 146 height 34
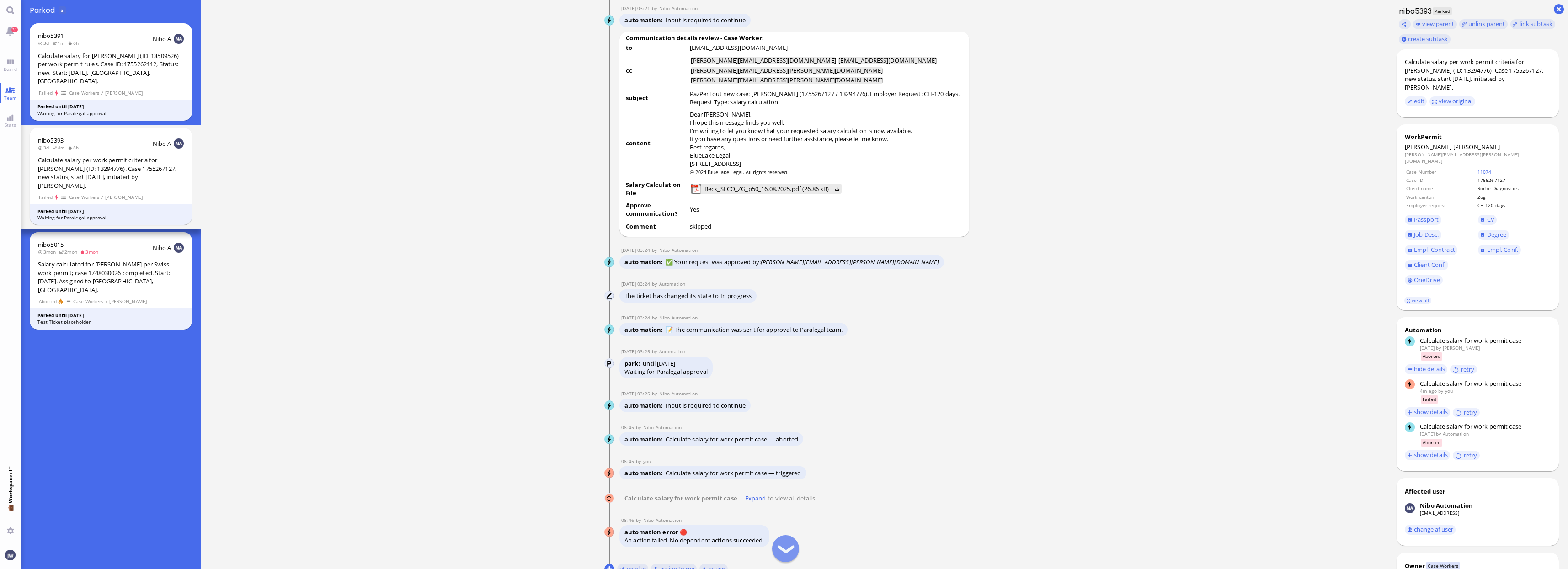
scroll to position [1, 0]
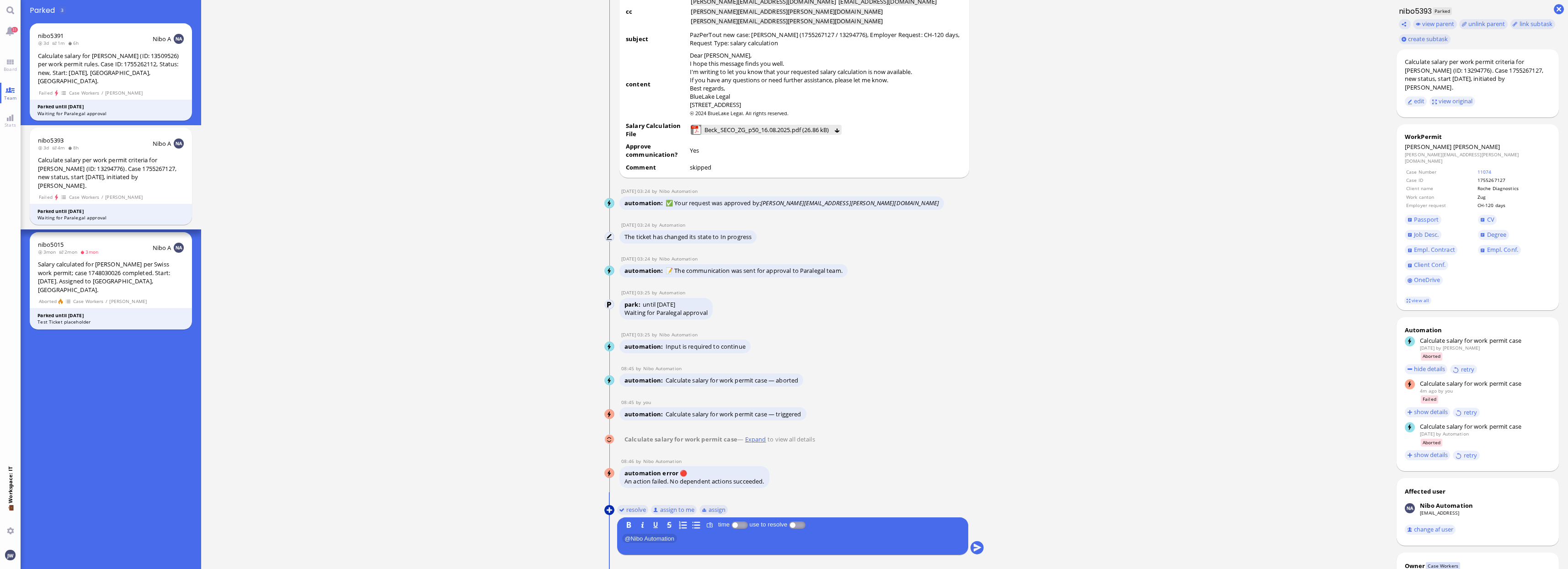
click at [611, 513] on button at bounding box center [609, 510] width 10 height 10
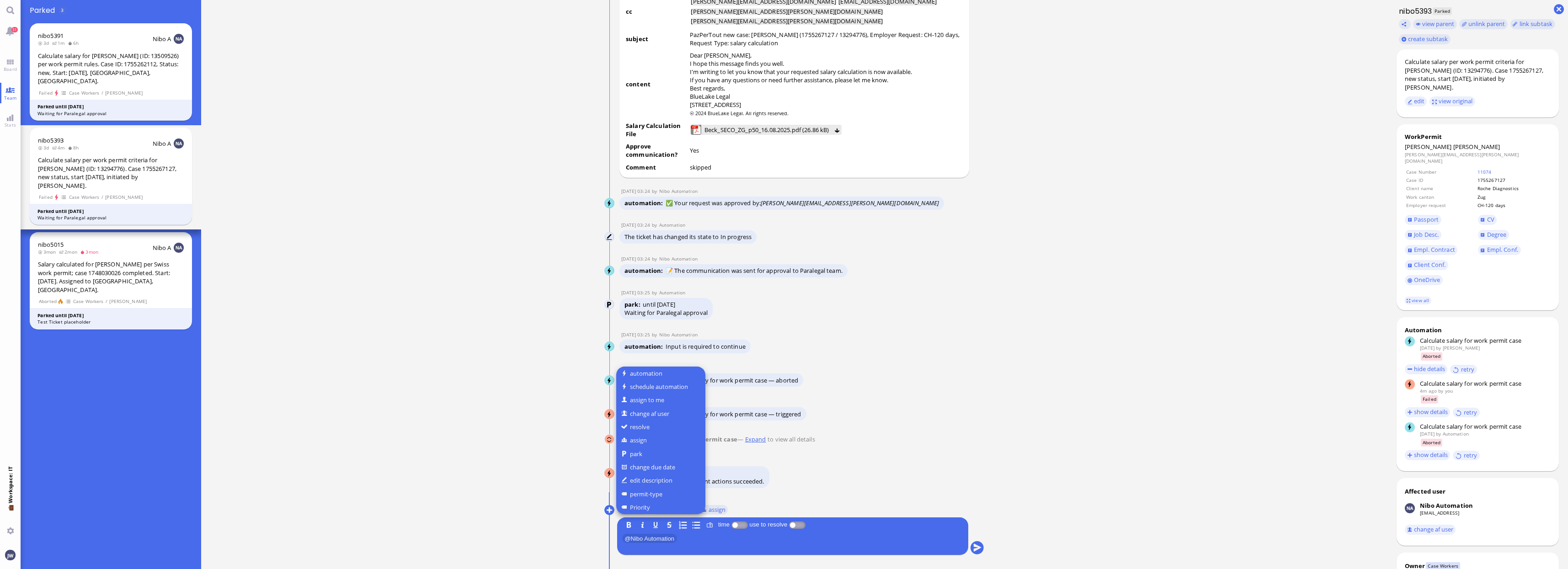
click at [464, 371] on div at bounding box center [784, 284] width 1568 height 569
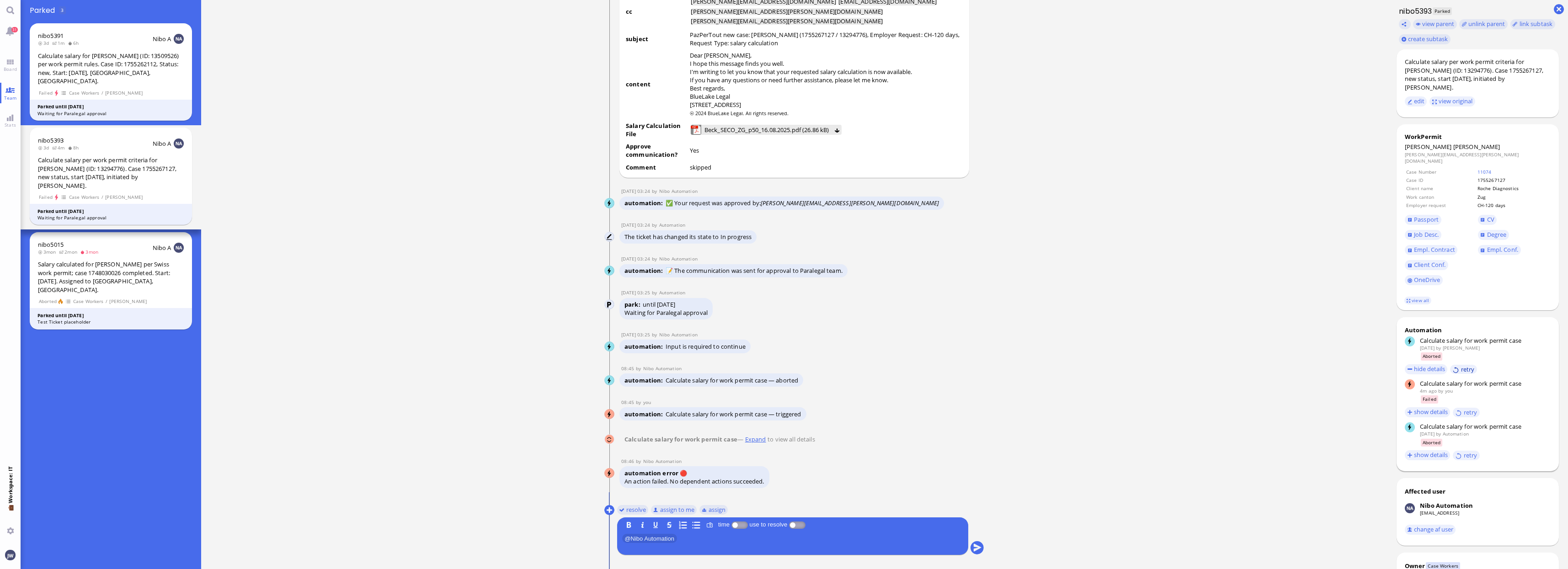
click at [1460, 365] on button "retry" at bounding box center [1463, 369] width 27 height 10
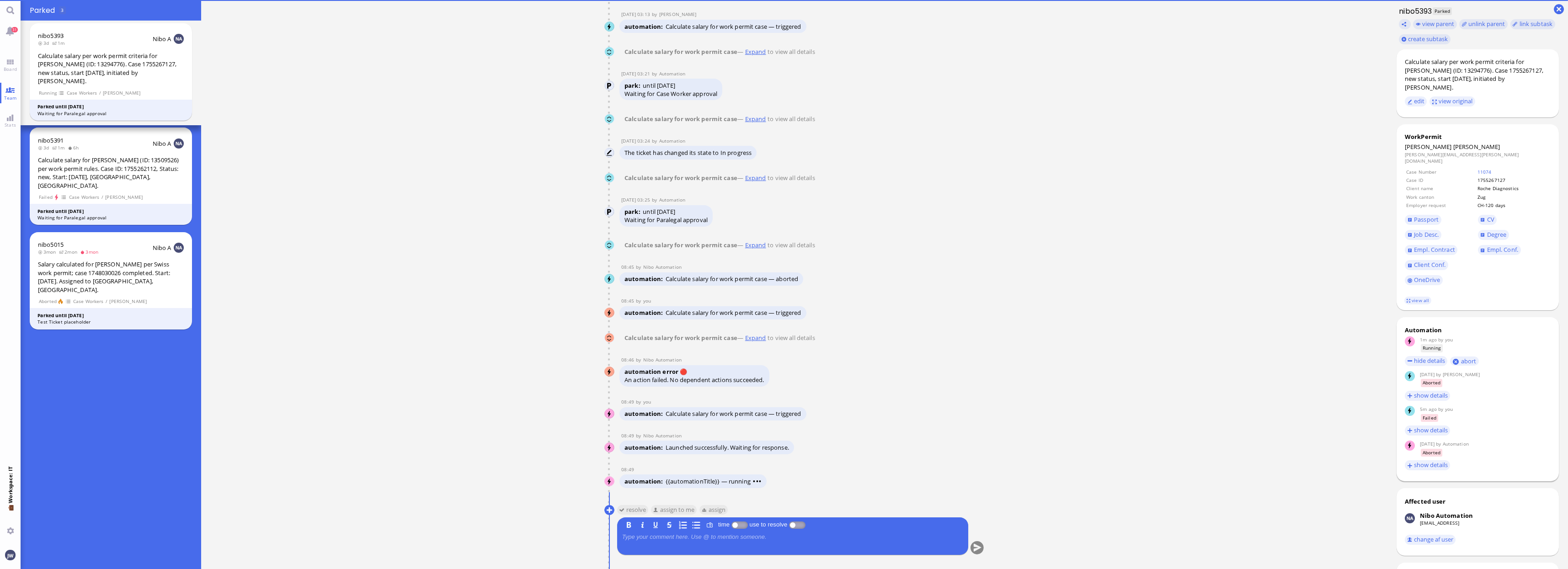
scroll to position [0, 0]
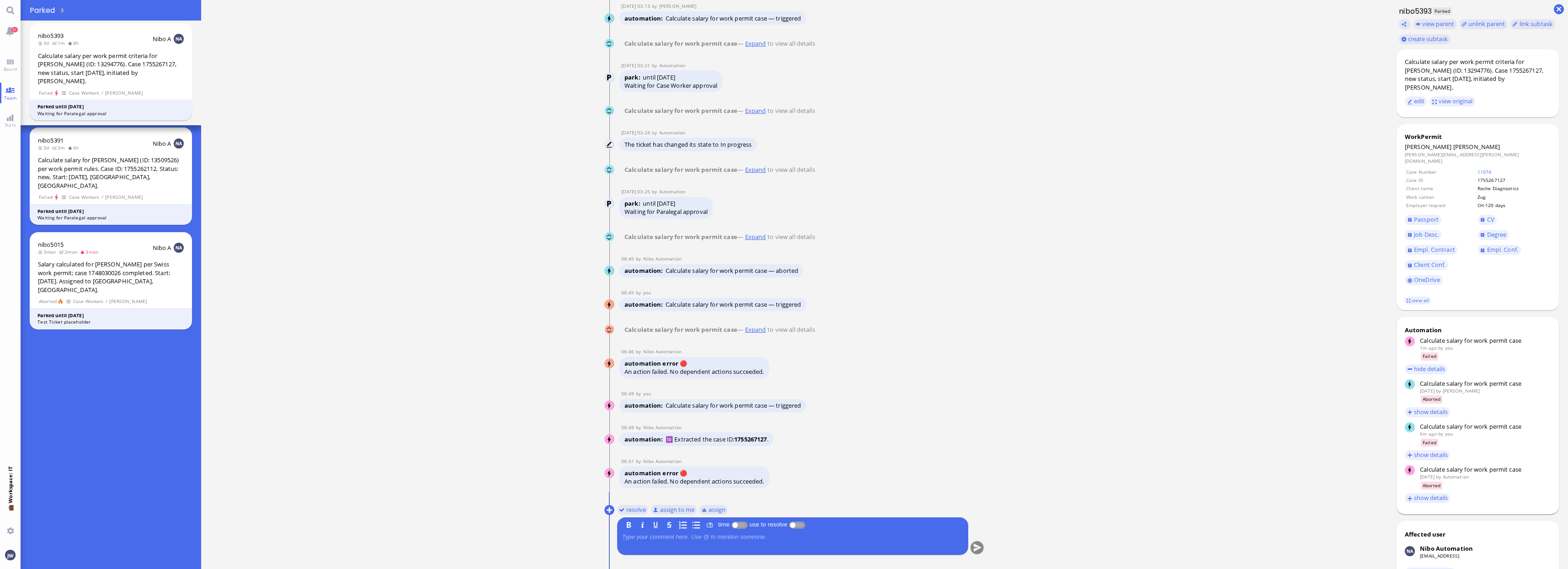
click at [895, 451] on div "15 Aug 16:24 by Automation Automation Calculate eligible salary for work permit…" at bounding box center [794, 60] width 380 height 1017
click at [945, 427] on div "08:49 by Nibo Automation" at bounding box center [783, 427] width 327 height 7
click at [96, 169] on div "Calculate salary for [PERSON_NAME] (ID: 13509526) per work permit rules. Case I…" at bounding box center [111, 173] width 146 height 34
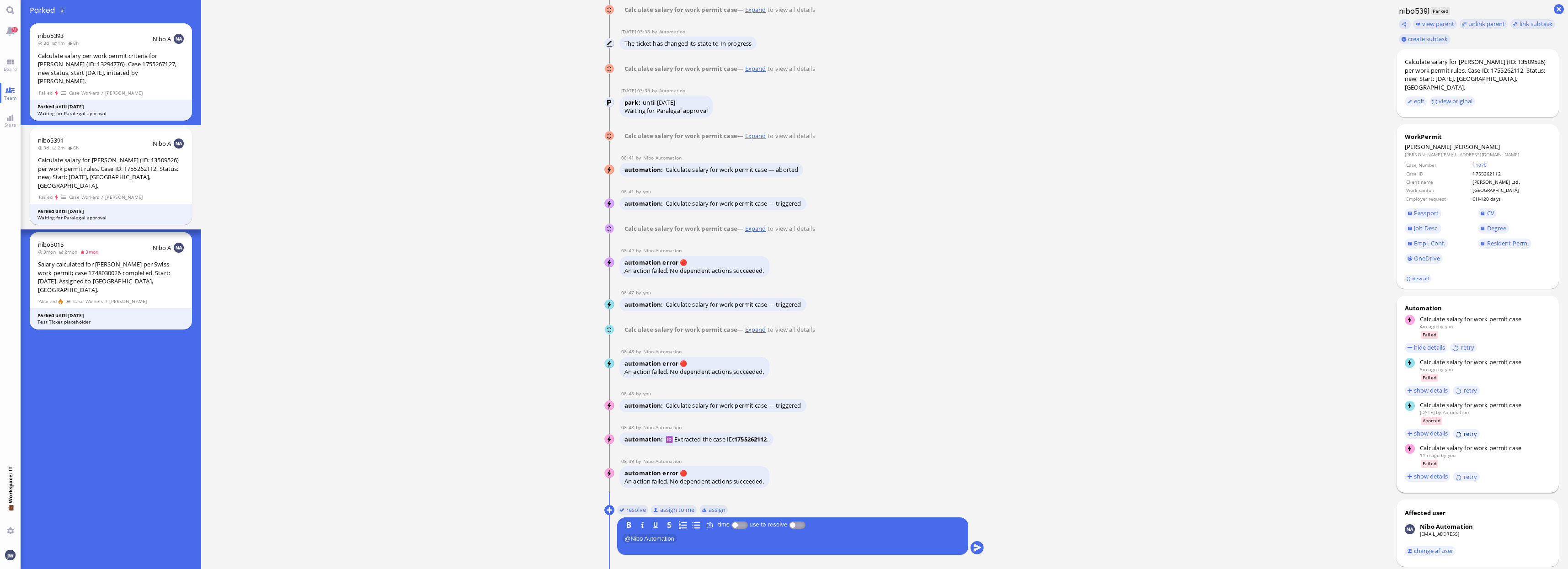
click at [1462, 429] on button "retry" at bounding box center [1466, 434] width 27 height 10
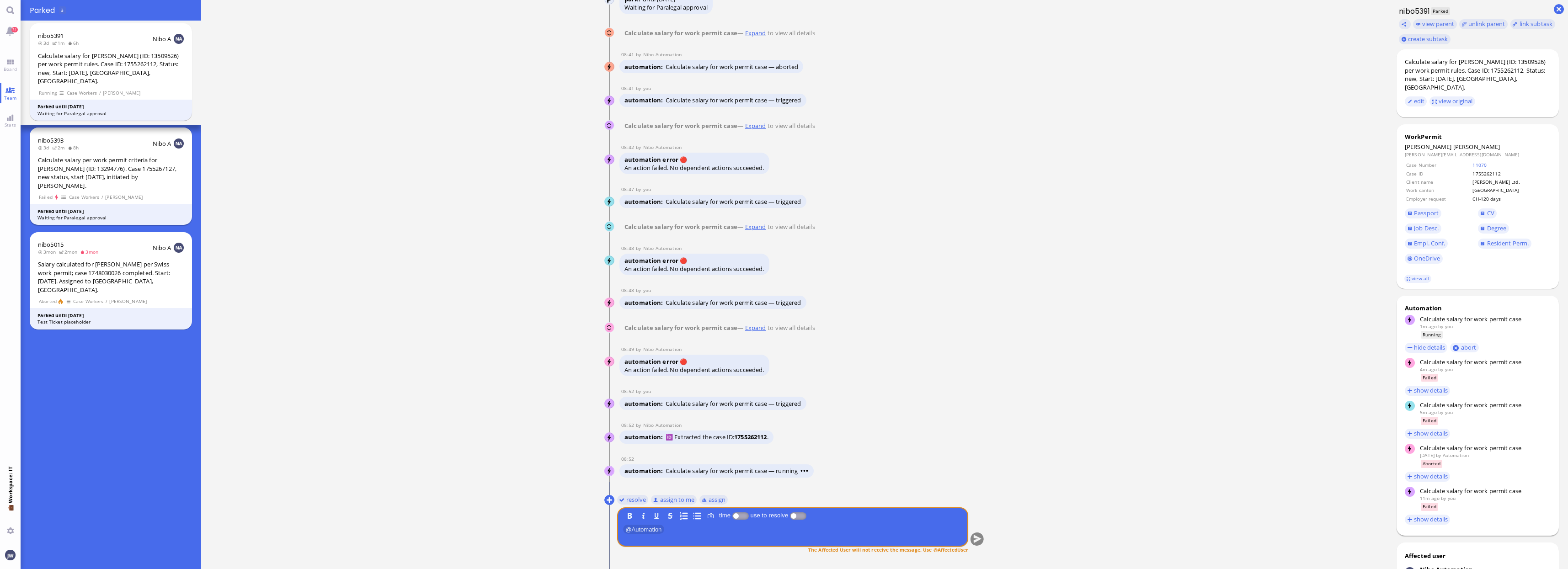
click at [110, 194] on span "[PERSON_NAME]" at bounding box center [124, 197] width 38 height 8
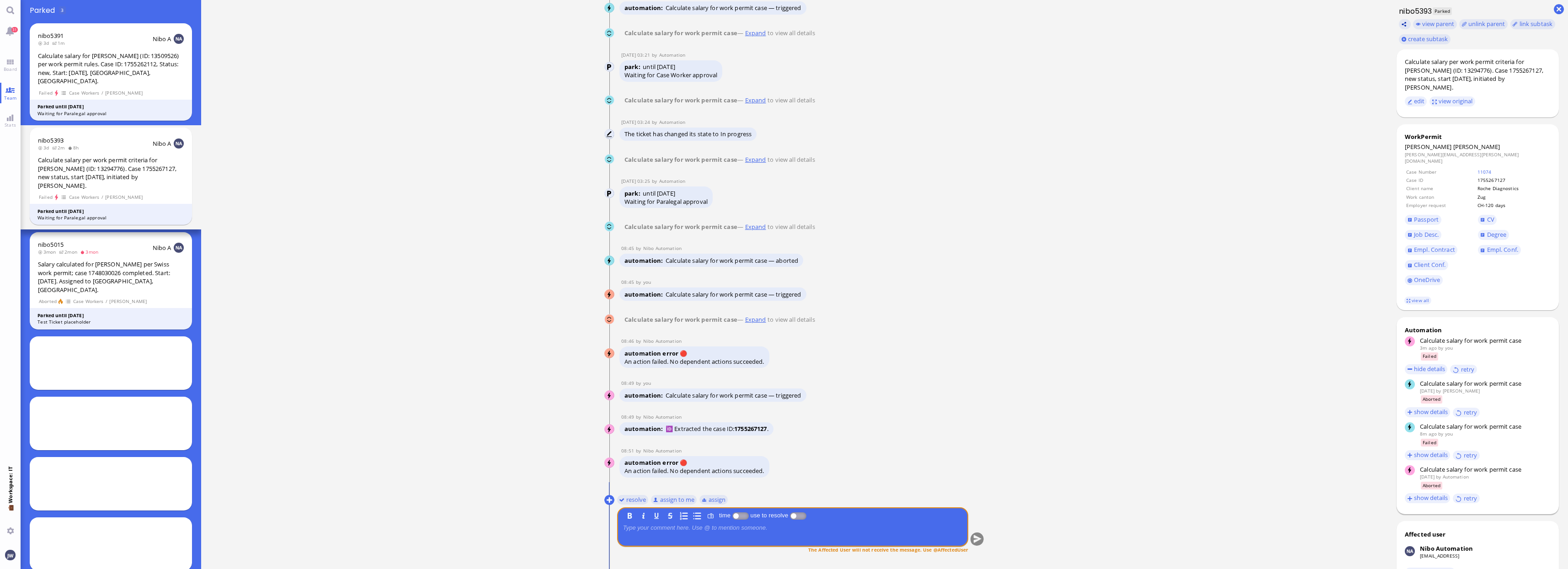
click at [1406, 24] on button at bounding box center [1405, 24] width 12 height 10
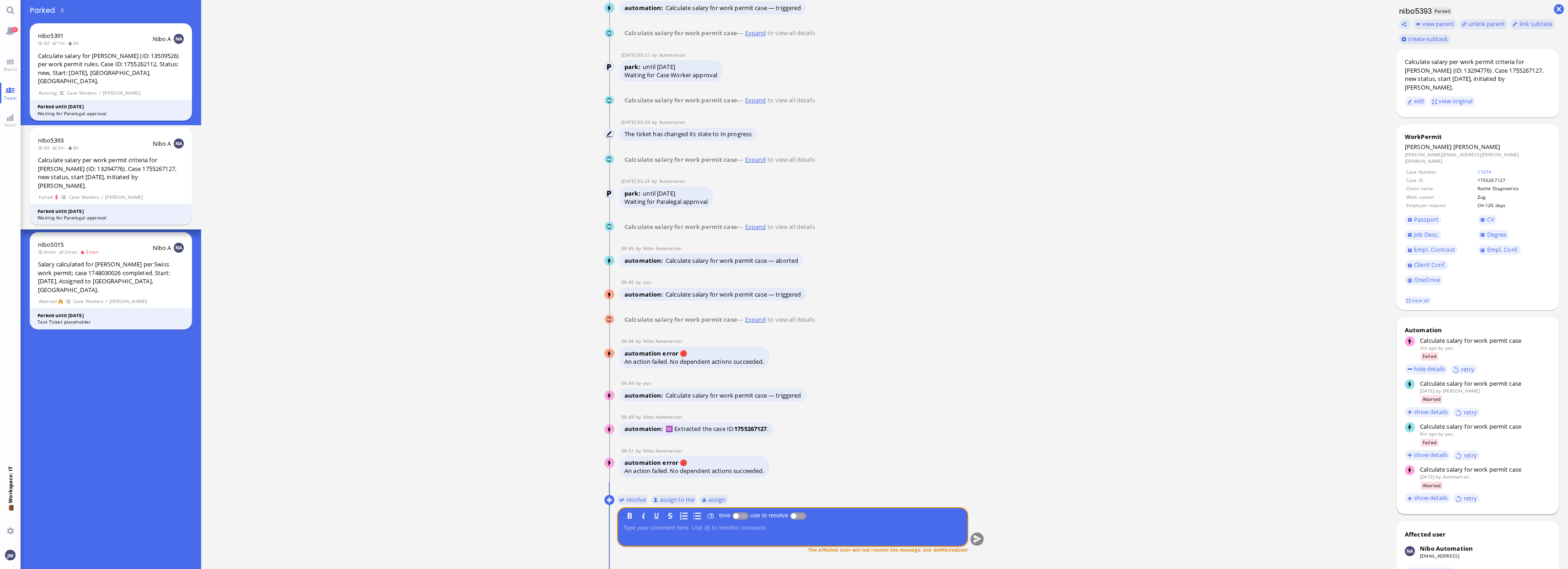
click at [146, 69] on div "Calculate salary for [PERSON_NAME] (ID: 13509526) per work permit rules. Case I…" at bounding box center [111, 69] width 146 height 34
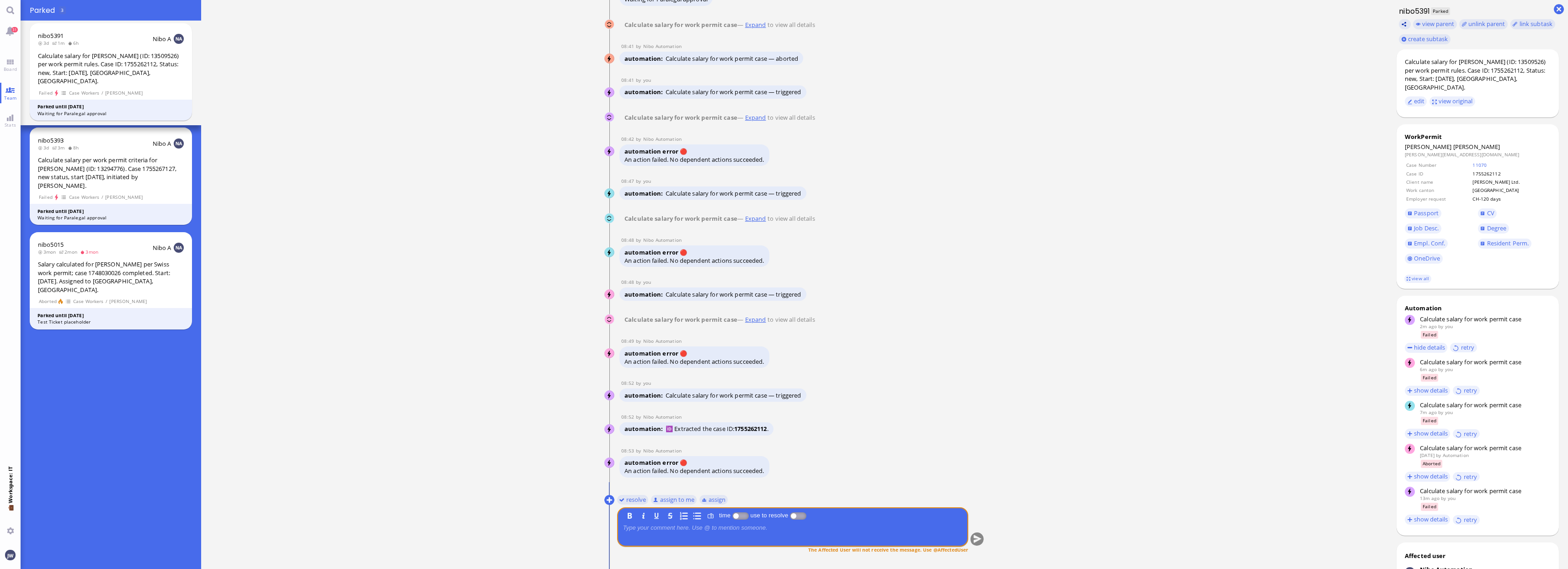
click at [1405, 24] on button at bounding box center [1405, 24] width 12 height 10
click at [107, 174] on div "Calculate salary per work permit criteria for [PERSON_NAME] (ID: 13294776). Cas…" at bounding box center [111, 173] width 146 height 34
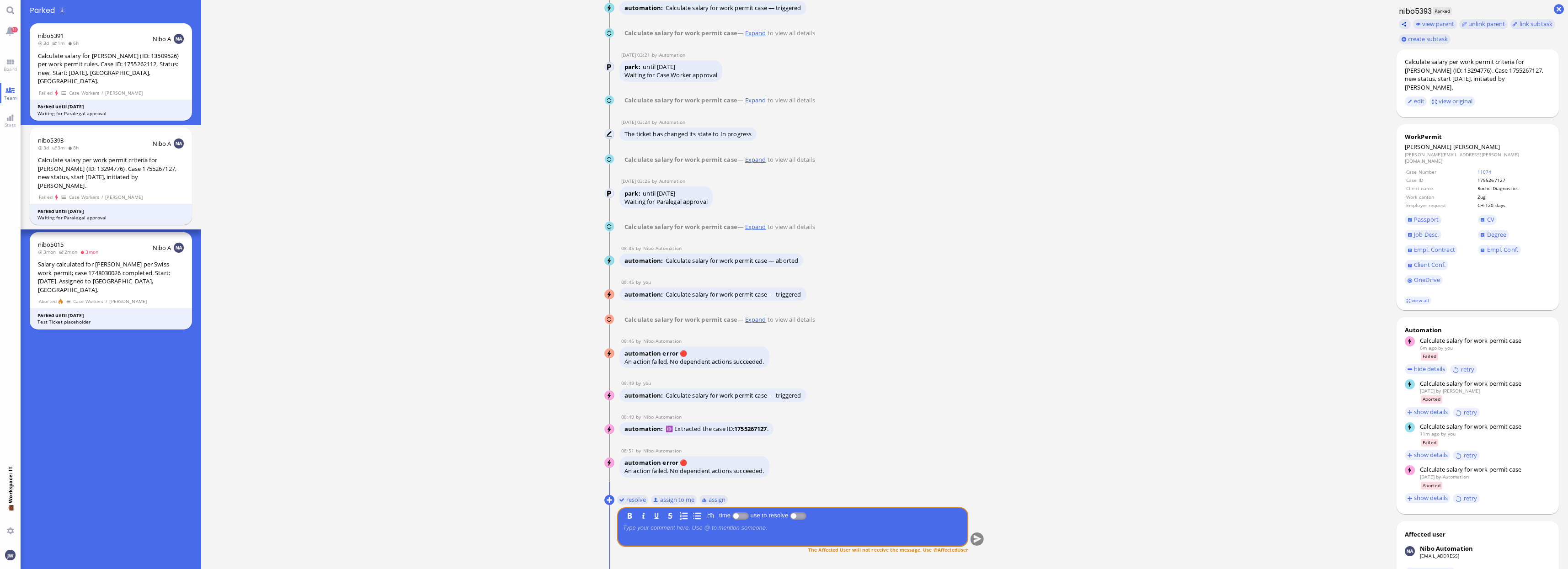
click at [1403, 24] on button at bounding box center [1405, 24] width 12 height 10
click at [1198, 350] on ticket "[DATE] 16:24 by Automation Automation Calculate eligible salary for work permit…" at bounding box center [794, 284] width 1186 height 569
click at [1420, 275] on link "OneDrive" at bounding box center [1424, 280] width 38 height 10
